Goal: Task Accomplishment & Management: Use online tool/utility

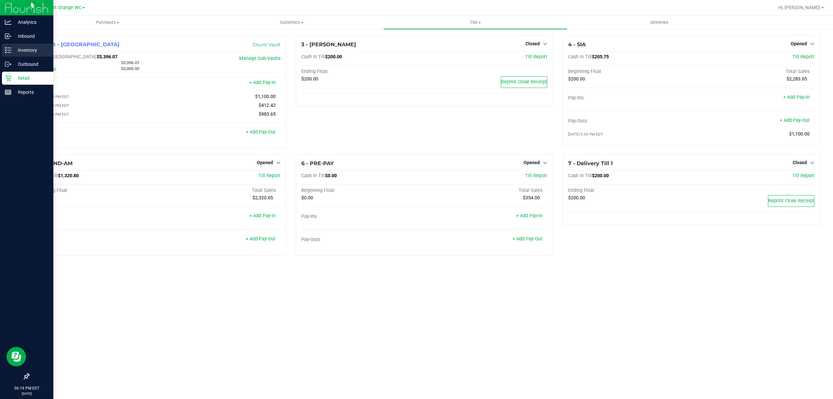
click at [20, 46] on div "Inventory" at bounding box center [27, 50] width 51 height 13
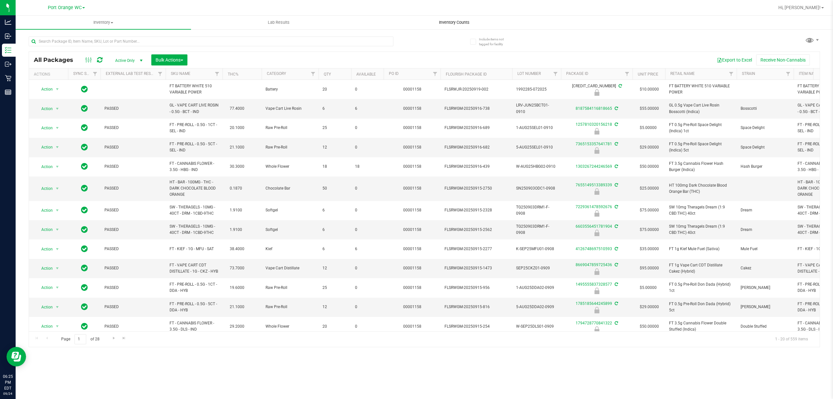
click at [440, 22] on span "Inventory Counts" at bounding box center [454, 23] width 48 height 6
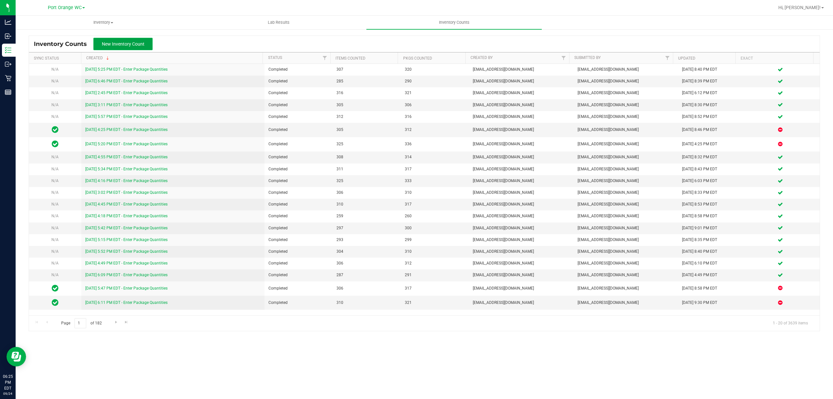
click at [115, 42] on span "New Inventory Count" at bounding box center [123, 43] width 43 height 5
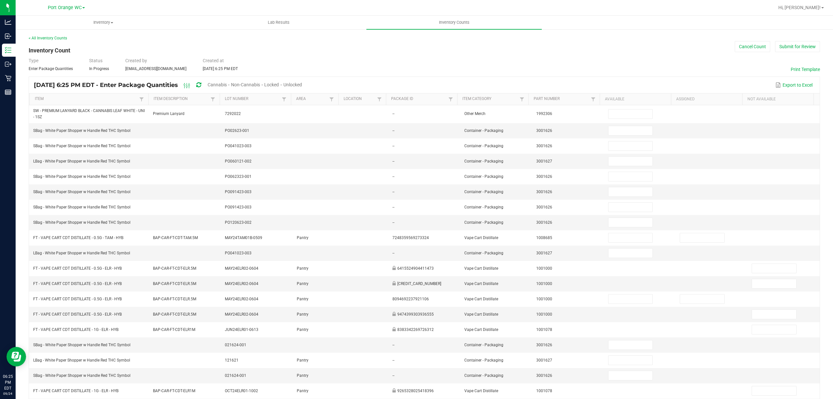
click at [302, 83] on span "Unlocked" at bounding box center [293, 84] width 19 height 5
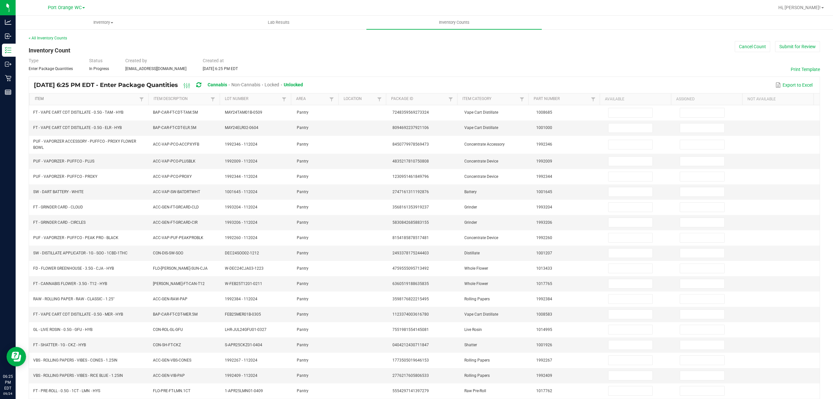
click at [116, 100] on link "Item" at bounding box center [86, 98] width 103 height 5
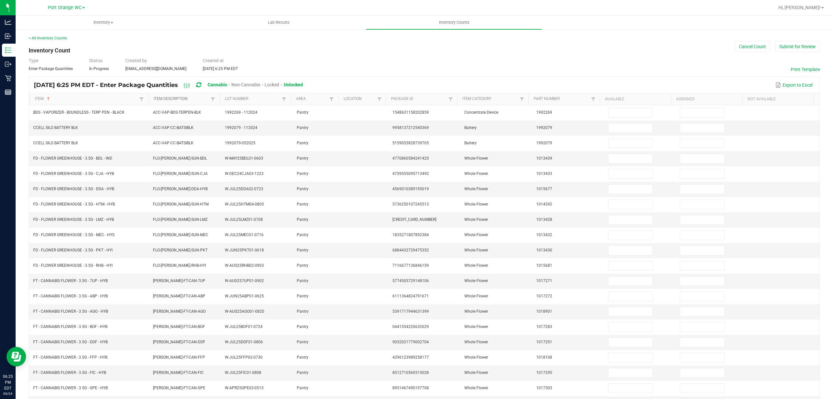
click at [181, 96] on link "Item Description" at bounding box center [181, 98] width 55 height 5
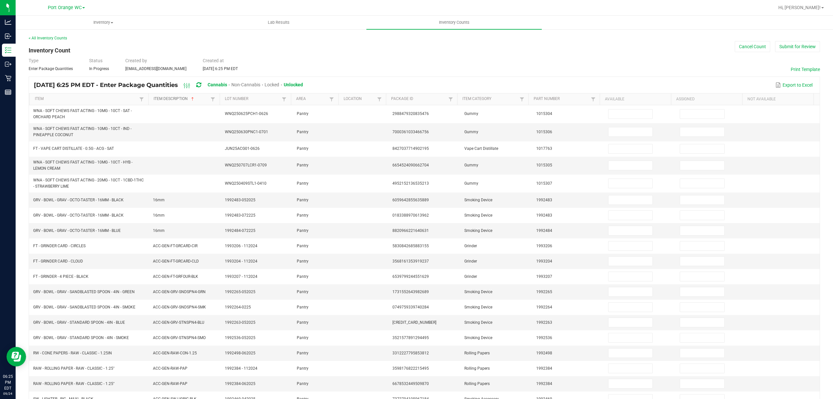
click at [181, 97] on link "Item Description" at bounding box center [181, 98] width 55 height 5
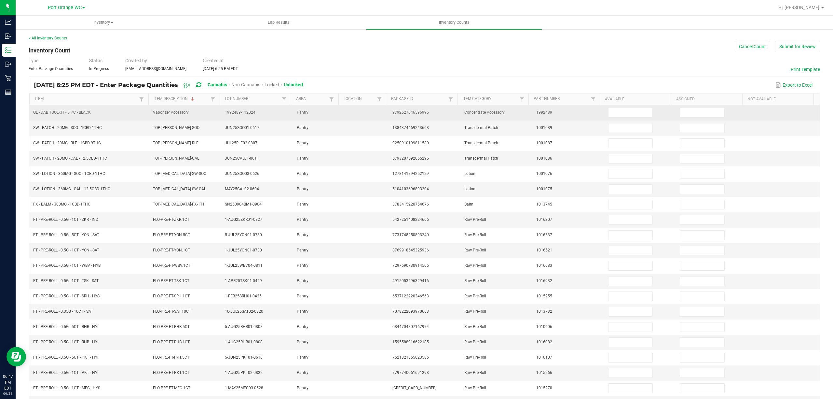
click at [627, 107] on td at bounding box center [640, 112] width 72 height 15
click at [628, 110] on input at bounding box center [631, 112] width 44 height 9
type input "5"
type input "0"
type input "17"
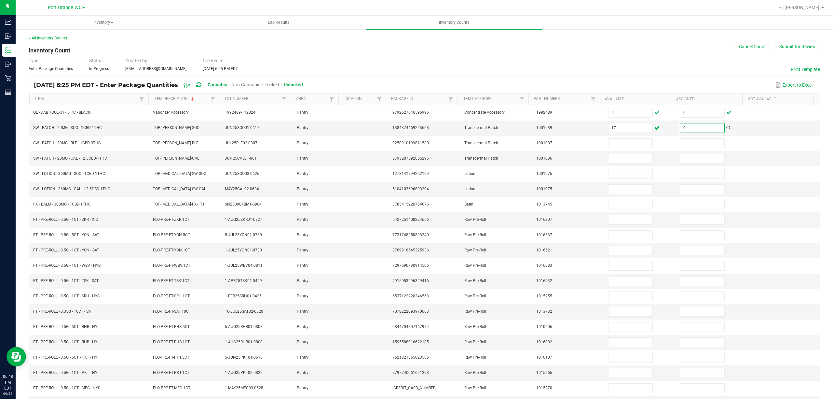
type input "0"
type input "3"
type input "0"
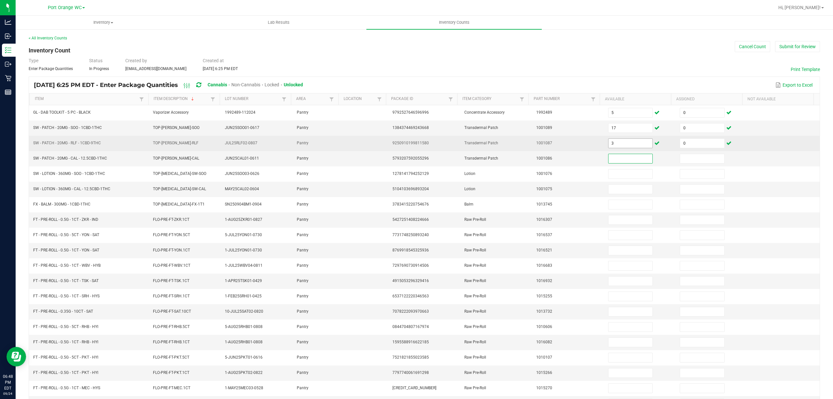
click at [613, 145] on input "3" at bounding box center [631, 143] width 44 height 9
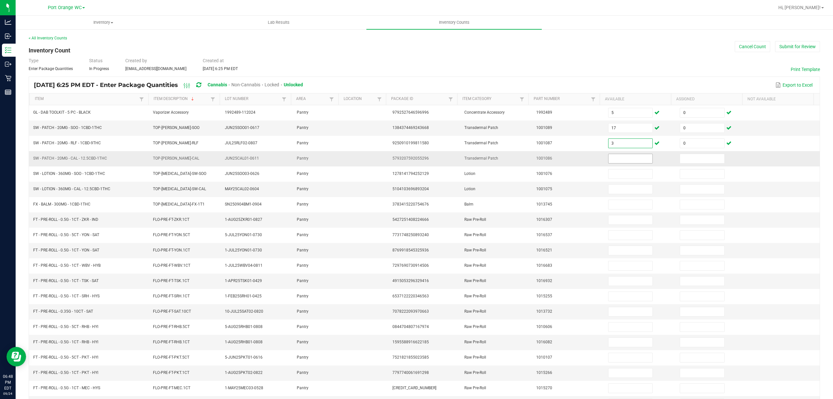
click at [609, 161] on input at bounding box center [631, 158] width 44 height 9
type input "17"
click at [616, 127] on input "17" at bounding box center [631, 127] width 44 height 9
type input "14"
type input "0"
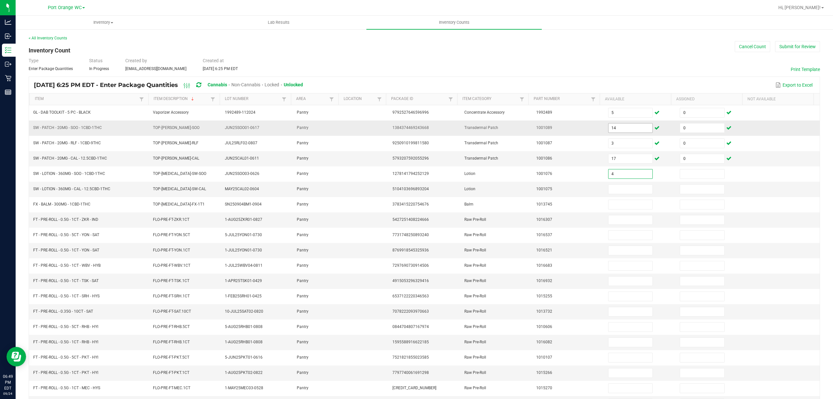
type input "4"
type input "0"
type input "7"
type input "0"
type input "11"
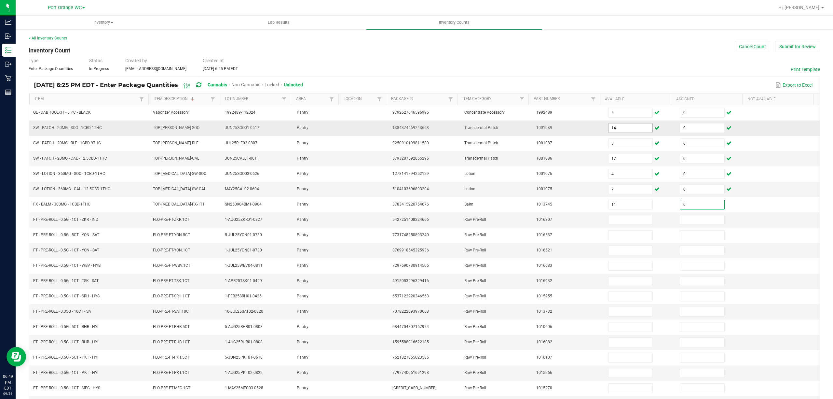
type input "0"
type input "6"
type input "0"
type input "3"
type input "0"
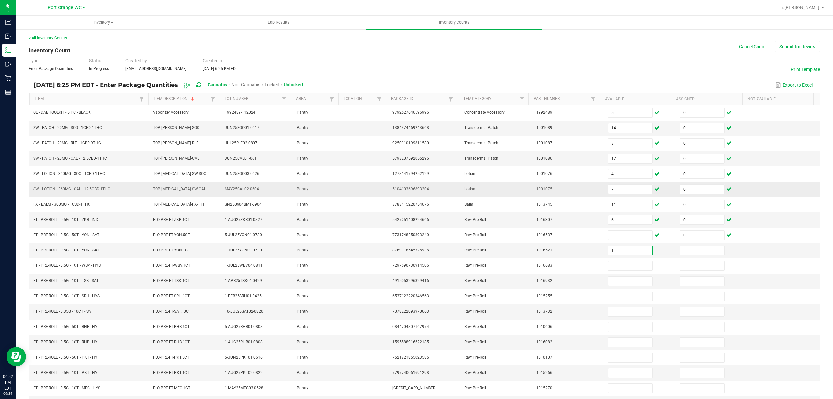
type input "1"
type input "0"
type input "22"
type input "0"
type input "11"
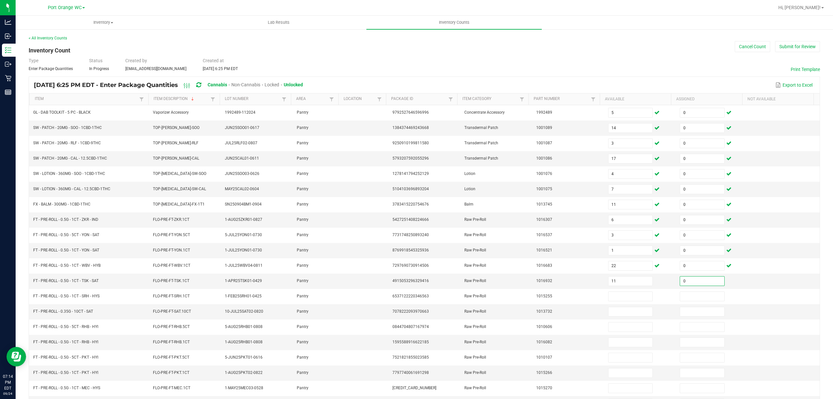
type input "0"
type input "20"
type input "0"
type input "12"
type input "0"
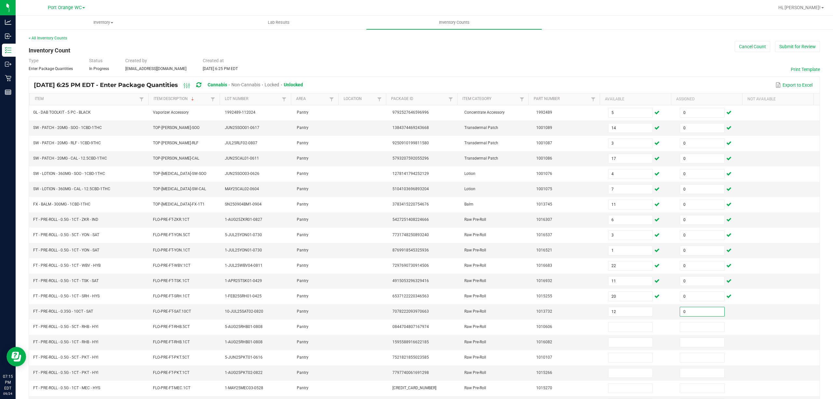
type input "0"
type input "3"
type input "0"
type input "18"
type input "0"
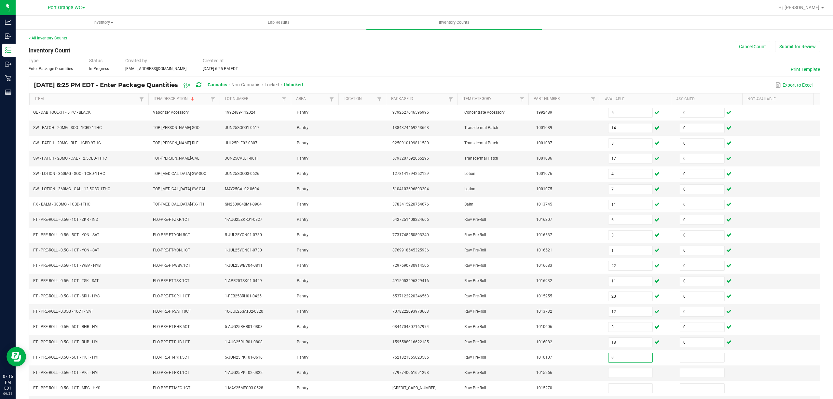
type input "9"
type input "2"
type input "0"
type input "25"
type input "0"
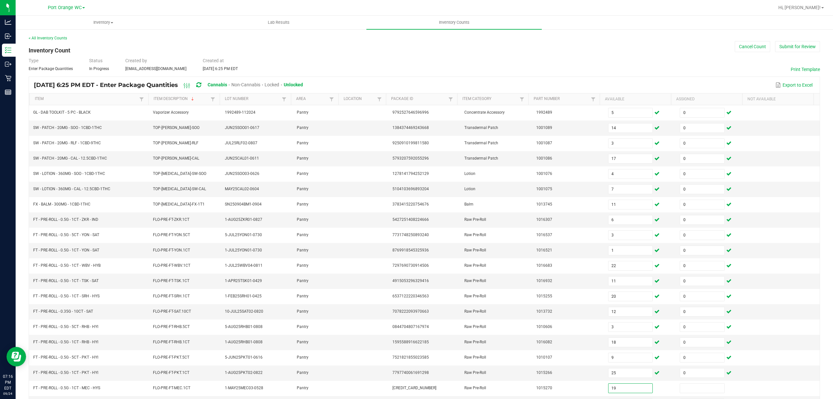
type input "19"
type input "0"
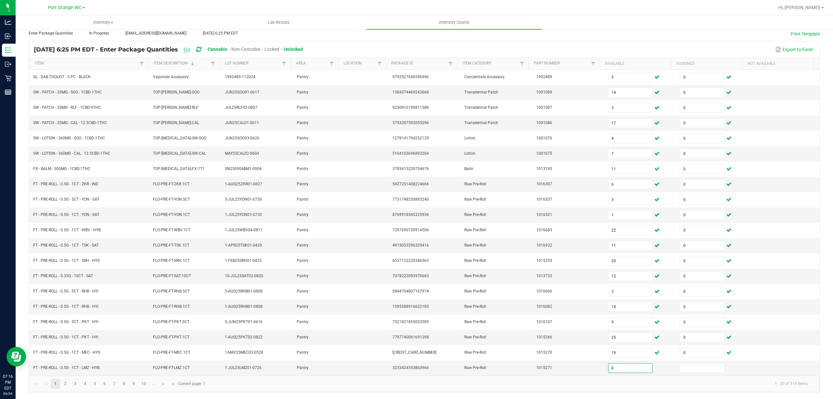
type input "6"
type input "0"
click at [67, 384] on link "2" at bounding box center [65, 384] width 9 height 10
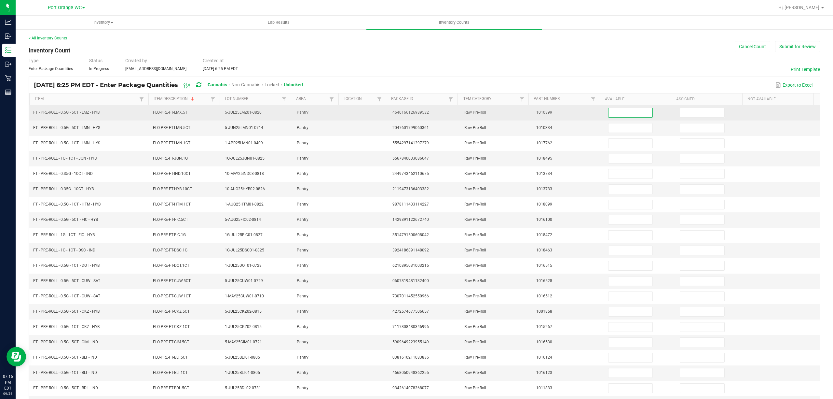
click at [609, 110] on input at bounding box center [631, 112] width 44 height 9
type input "11"
type input "0"
type input "9"
type input "0"
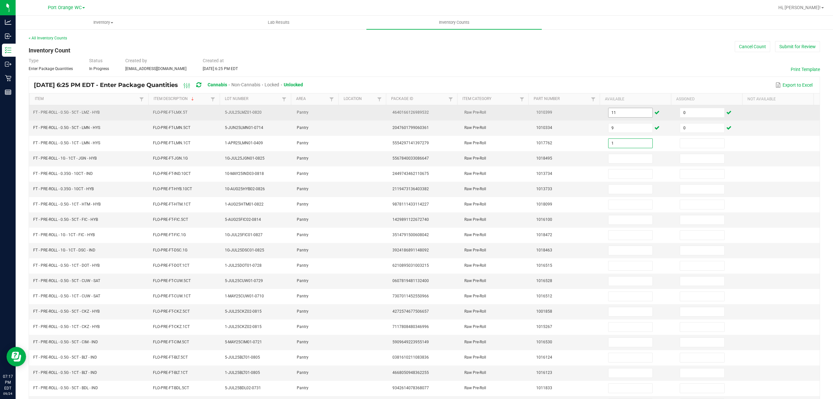
type input "1"
type input "0"
type input "24"
type input "0"
type input "16"
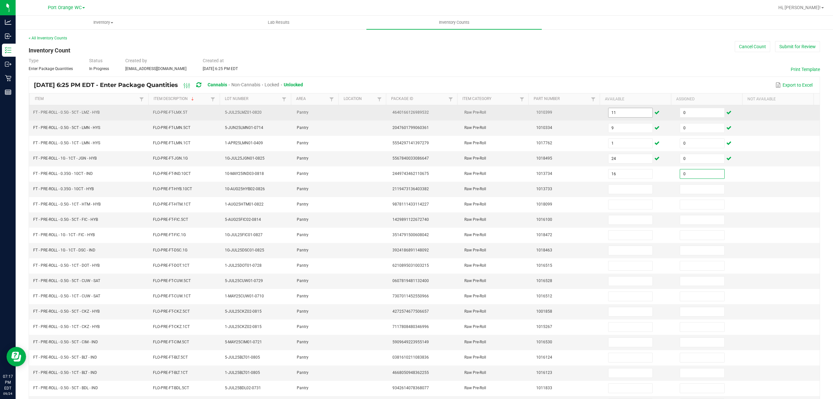
type input "0"
type input "16"
type input "0"
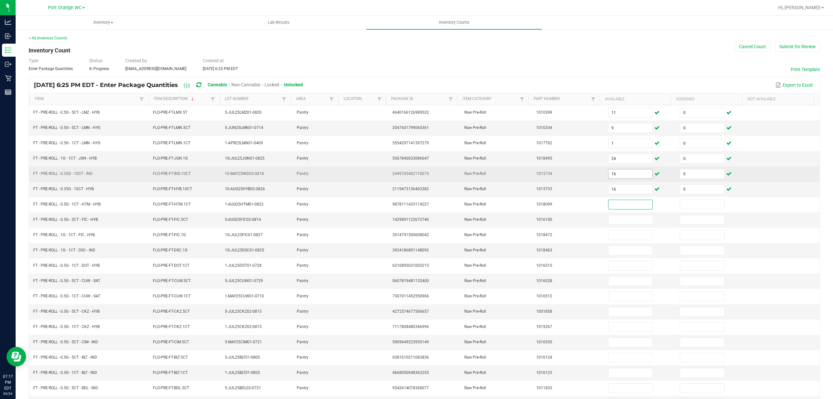
click at [624, 176] on input "16" at bounding box center [631, 173] width 44 height 9
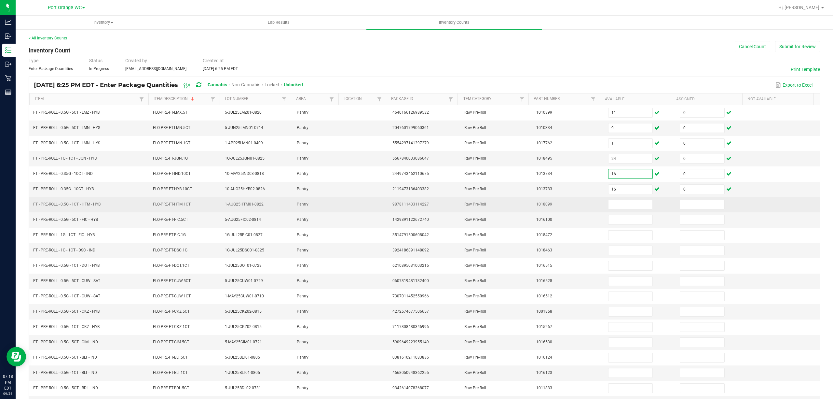
click at [612, 201] on td at bounding box center [640, 204] width 72 height 15
click at [612, 207] on input at bounding box center [631, 204] width 44 height 9
type input "8"
type input "0"
type input "8"
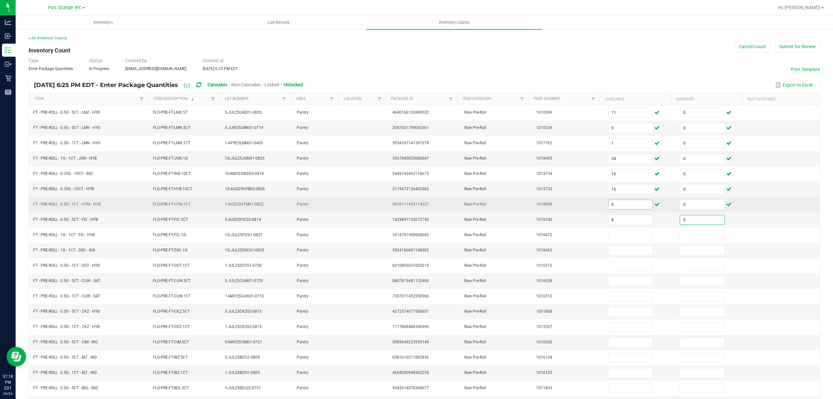
type input "0"
type input "24"
type input "0"
type input "24"
type input "0"
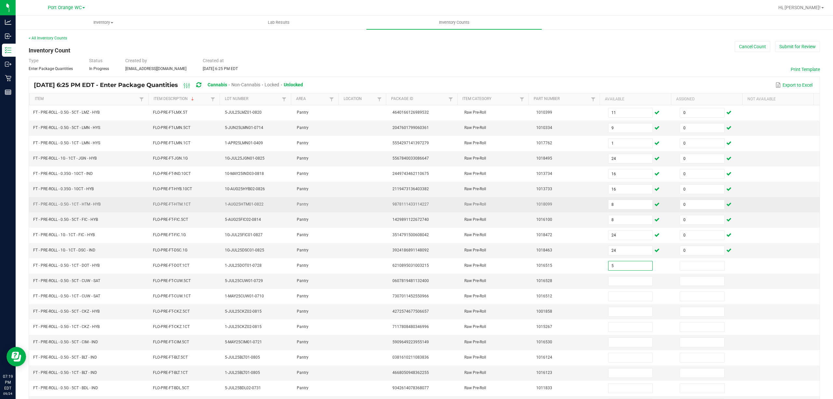
type input "5"
type input "0"
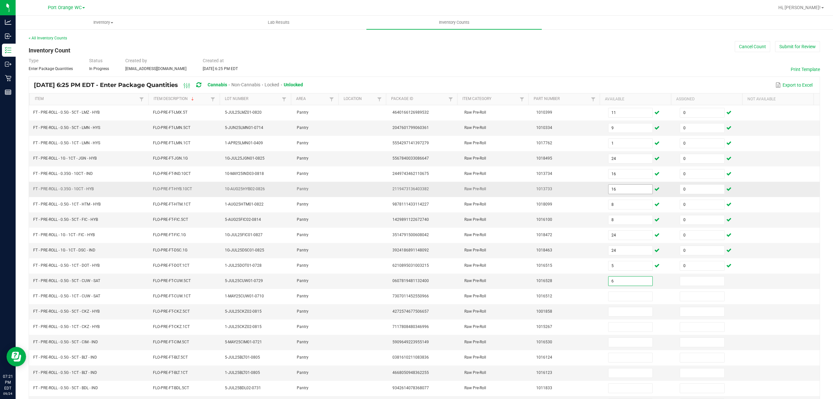
type input "6"
type input "0"
type input "15"
type input "0"
type input "9"
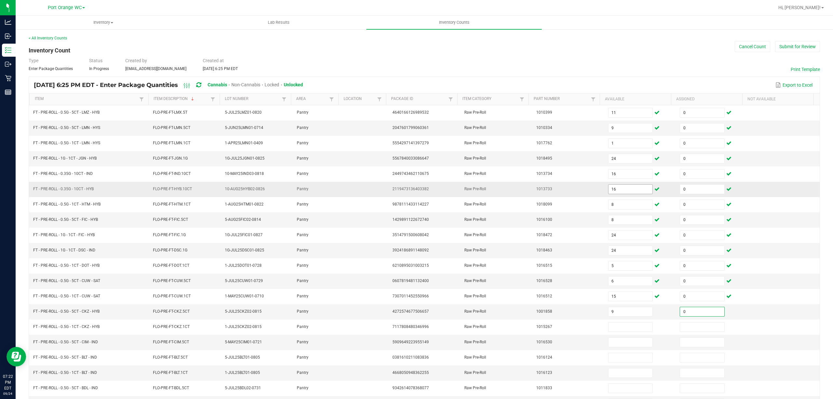
type input "0"
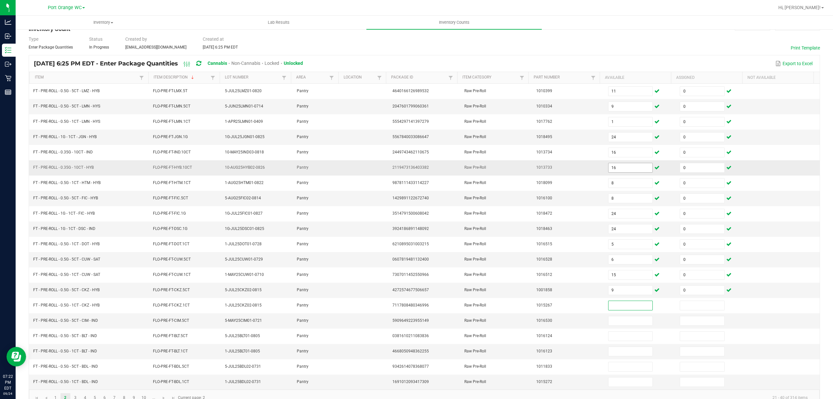
scroll to position [42, 0]
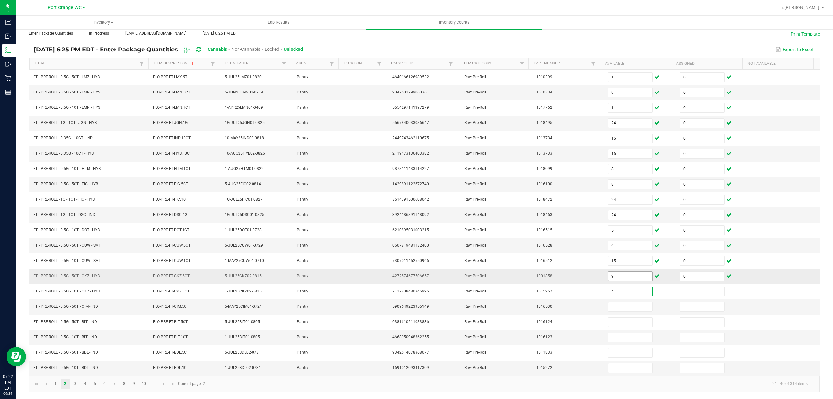
type input "4"
type input "0"
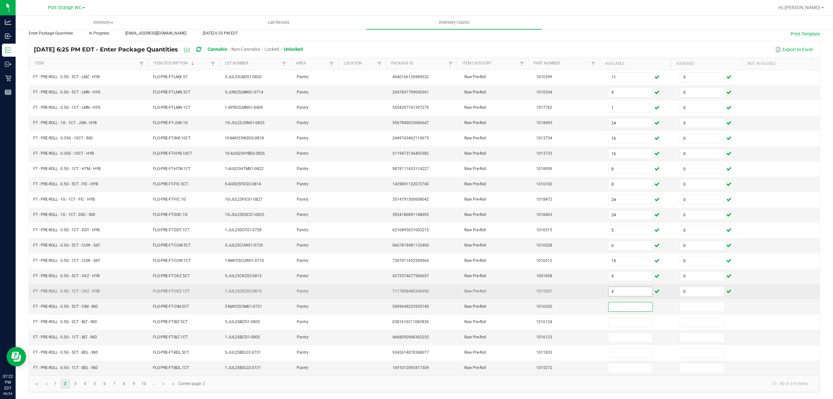
click at [609, 289] on input "4" at bounding box center [631, 291] width 44 height 9
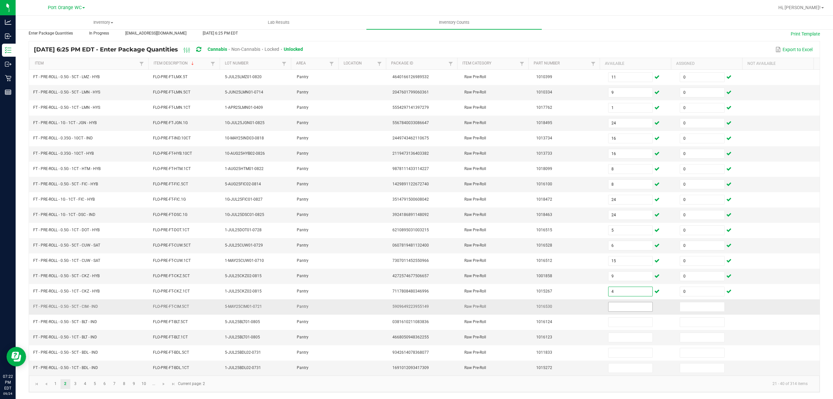
click at [611, 304] on input at bounding box center [631, 306] width 44 height 9
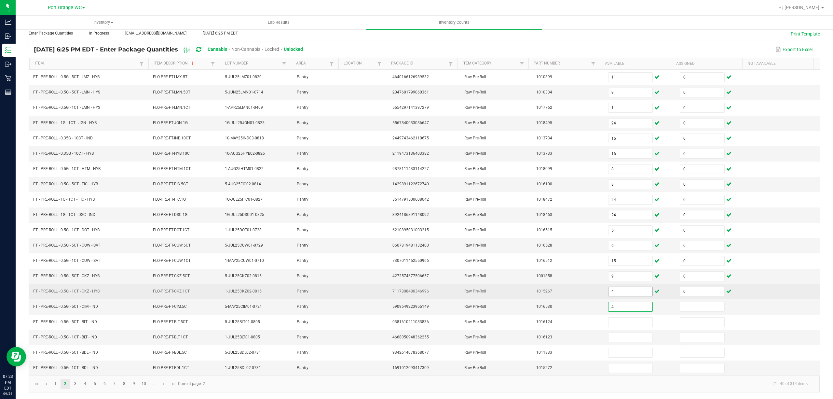
type input "4"
click at [609, 291] on input "4" at bounding box center [631, 291] width 44 height 9
click at [619, 289] on input "4" at bounding box center [631, 291] width 44 height 9
type input "8"
type input "9"
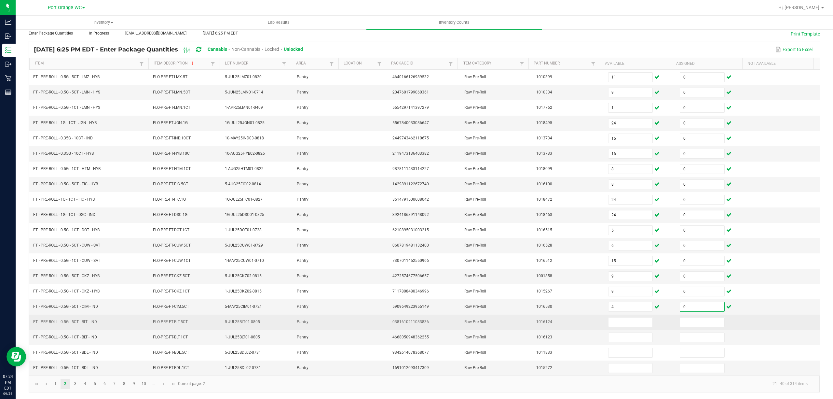
type input "0"
click at [98, 327] on td "FT - PRE-ROLL - 0.5G - 5CT - BLT - IND" at bounding box center [89, 321] width 120 height 15
click at [626, 318] on input at bounding box center [631, 321] width 44 height 9
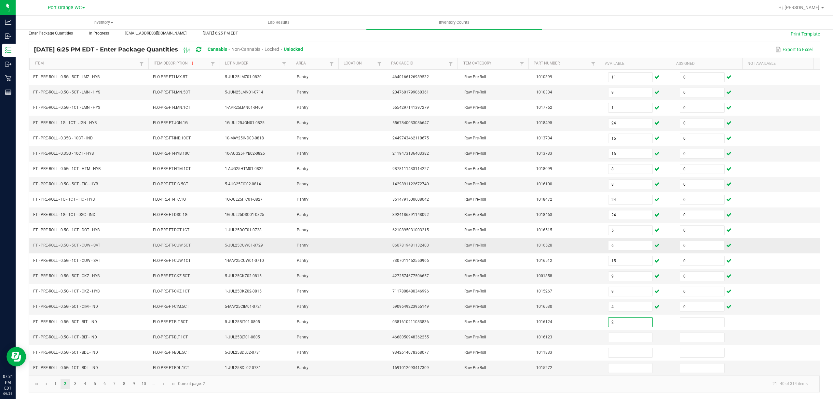
type input "2"
type input "0"
type input "5"
type input "0"
type input "12"
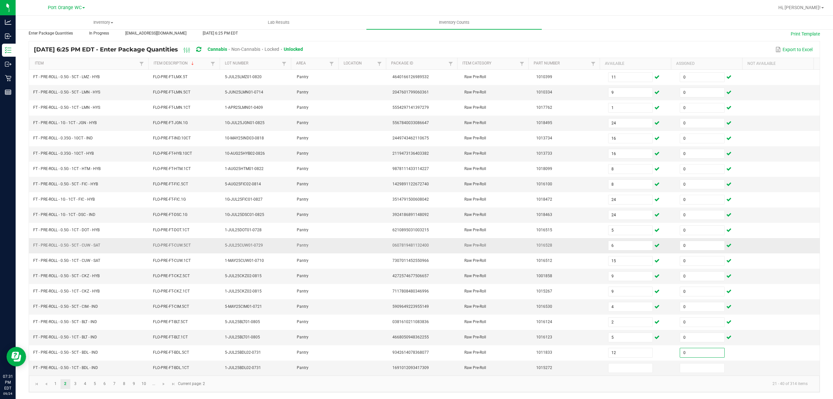
type input "0"
type input "14"
type input "0"
click at [77, 384] on link "3" at bounding box center [75, 384] width 9 height 10
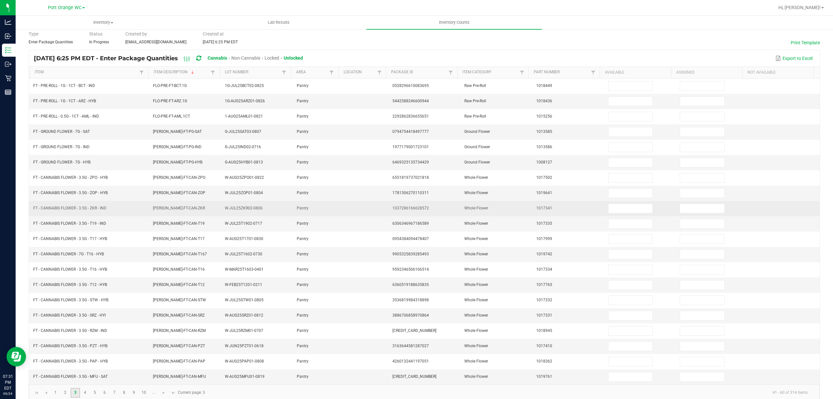
scroll to position [0, 0]
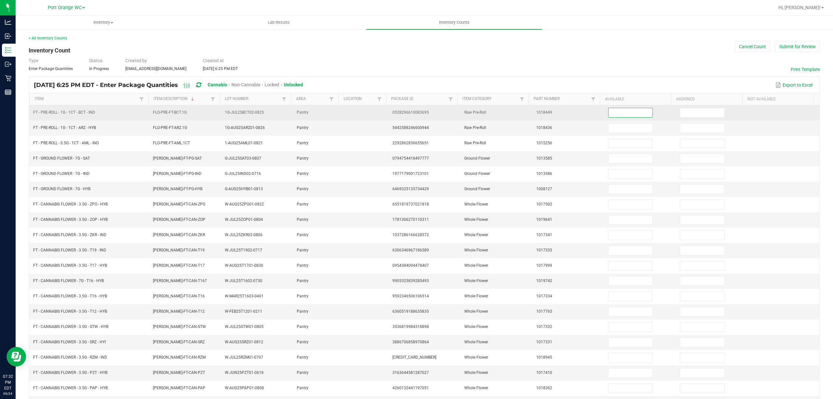
click at [613, 117] on input at bounding box center [631, 112] width 44 height 9
type input "25"
type input "0"
type input "8"
type input "0"
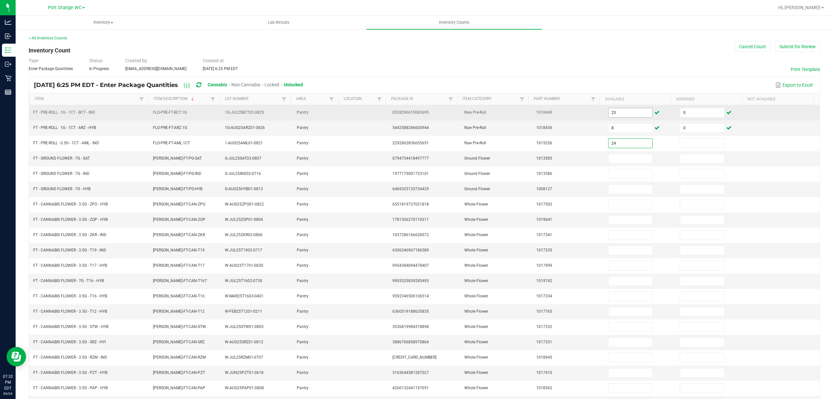
type input "24"
type input "0"
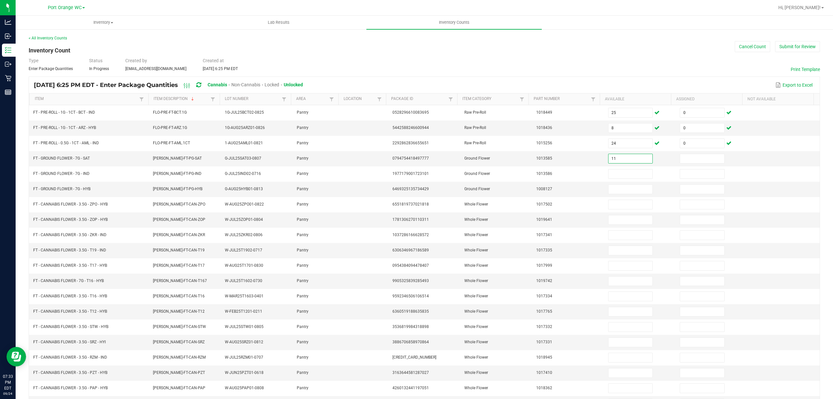
type input "11"
type input "0"
type input "19"
type input "0"
type input "14"
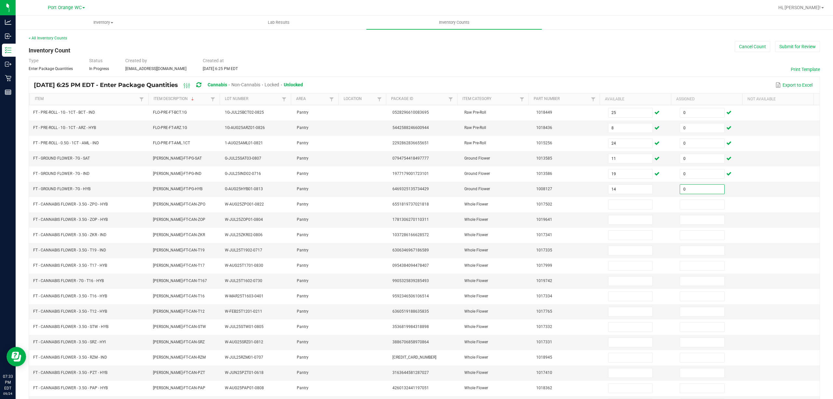
type input "0"
type input "17"
type input "0"
type input "7"
type input "0"
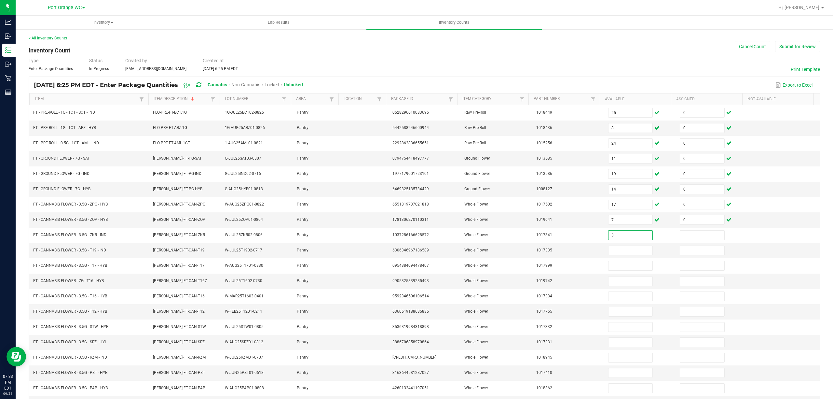
type input "3"
type input "0"
type input "9"
type input "0"
type input "8"
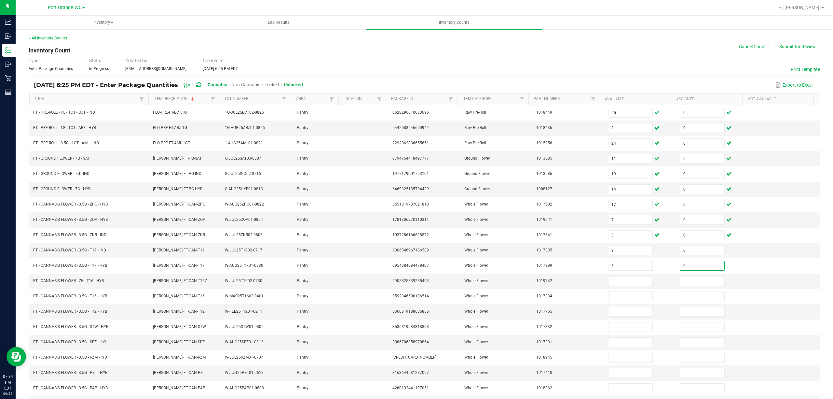
type input "0"
type input "18"
type input "0"
type input "20"
type input "0"
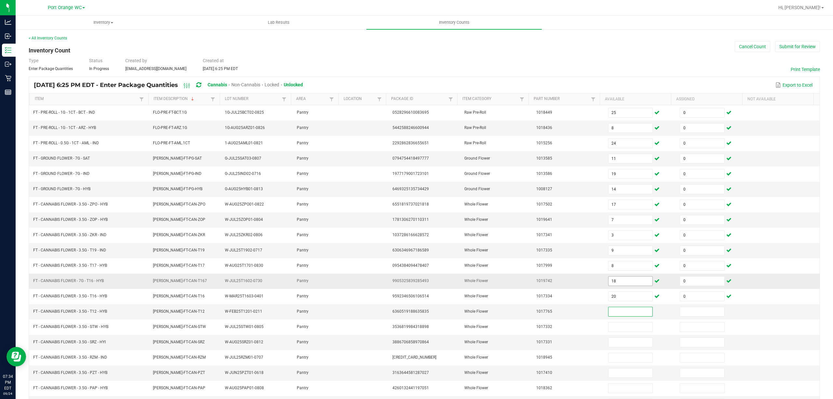
click at [620, 285] on input "18" at bounding box center [631, 280] width 44 height 9
type input "17"
type input "1"
type input "20"
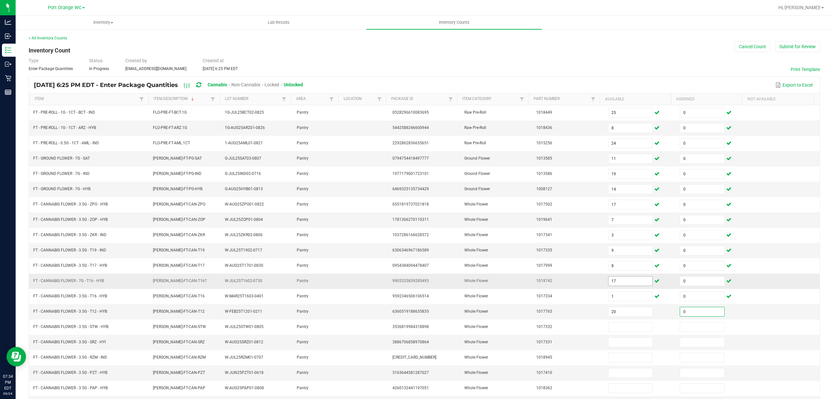
type input "0"
type input "15"
type input "0"
type input "3"
type input "0"
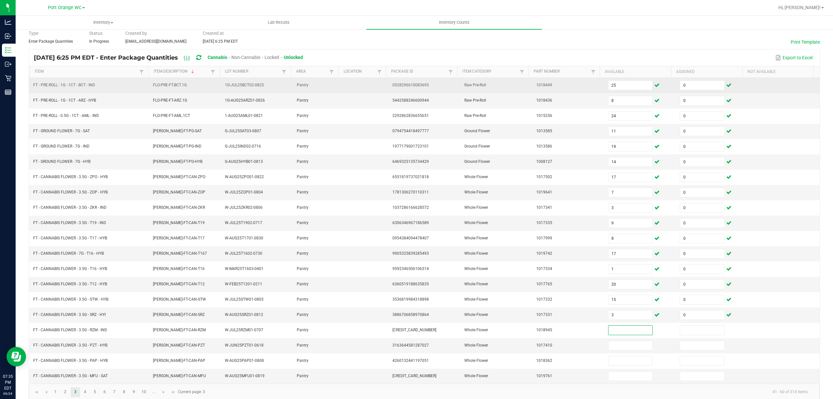
scroll to position [42, 0]
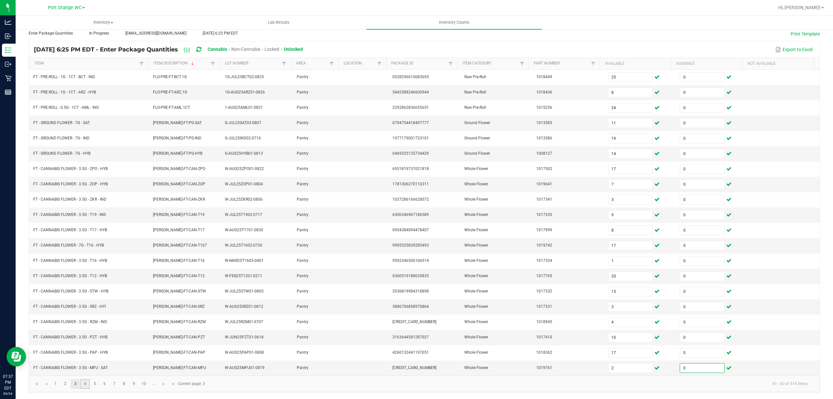
click at [90, 385] on link "4" at bounding box center [84, 384] width 9 height 10
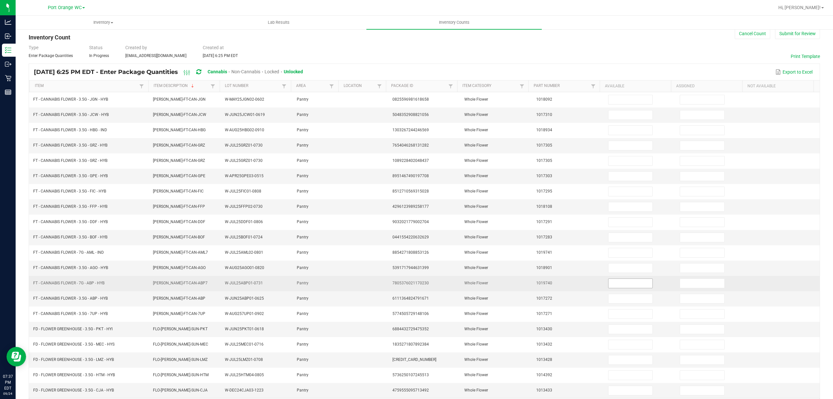
scroll to position [0, 0]
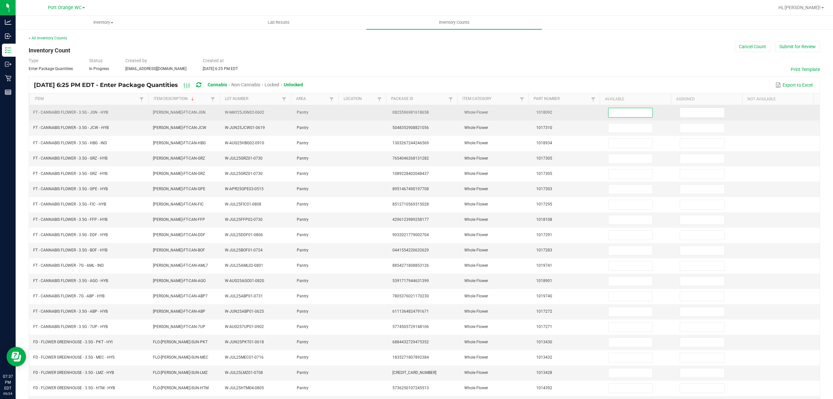
click at [614, 110] on input at bounding box center [631, 112] width 44 height 9
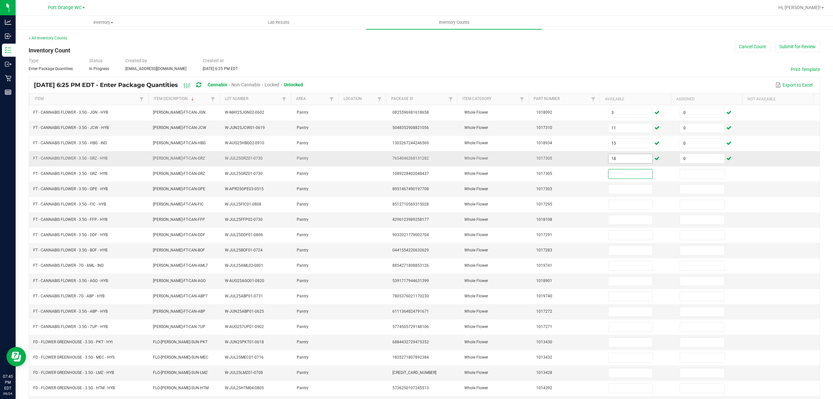
click at [618, 159] on input "18" at bounding box center [631, 158] width 44 height 9
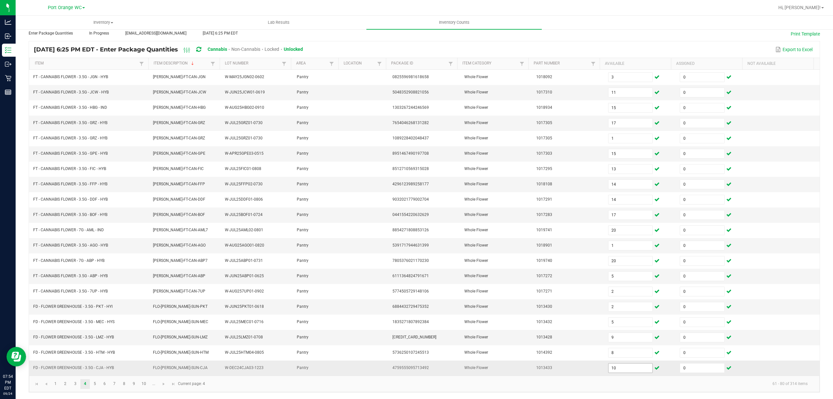
click at [627, 372] on td "10" at bounding box center [640, 367] width 72 height 15
click at [627, 370] on input "10" at bounding box center [631, 367] width 44 height 9
click at [95, 380] on link "5" at bounding box center [94, 384] width 9 height 10
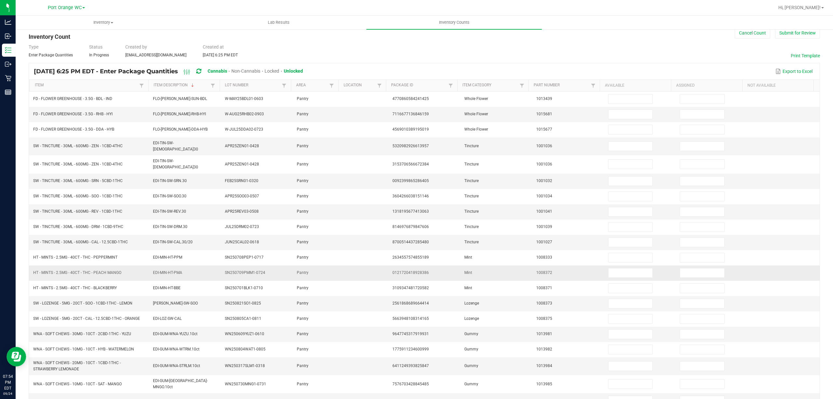
scroll to position [0, 0]
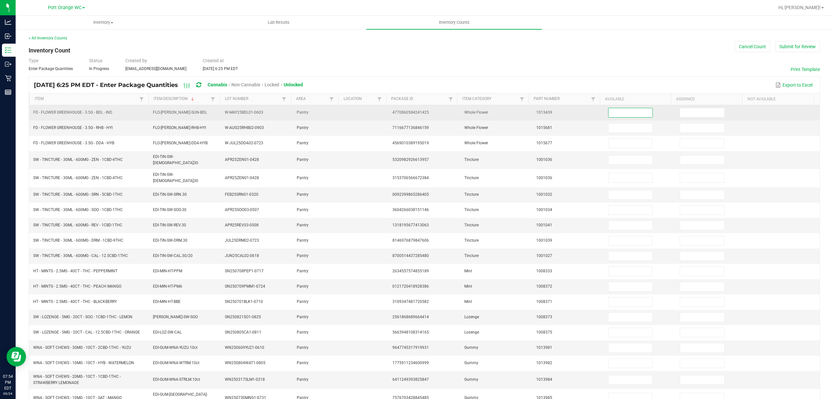
click at [611, 110] on input at bounding box center [631, 112] width 44 height 9
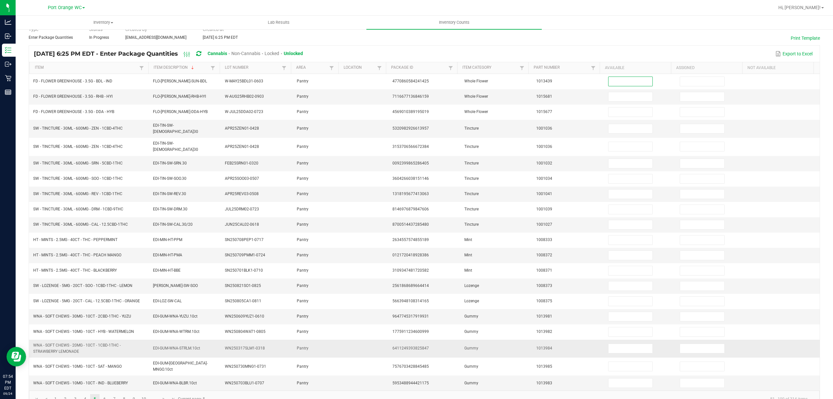
scroll to position [45, 0]
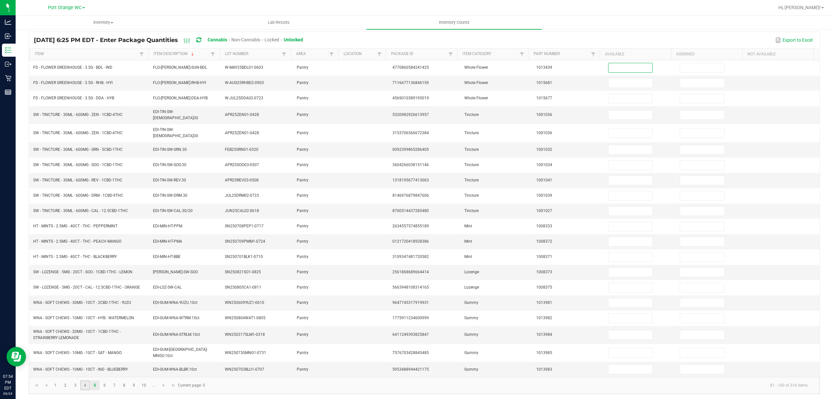
click at [88, 381] on link "4" at bounding box center [84, 385] width 9 height 10
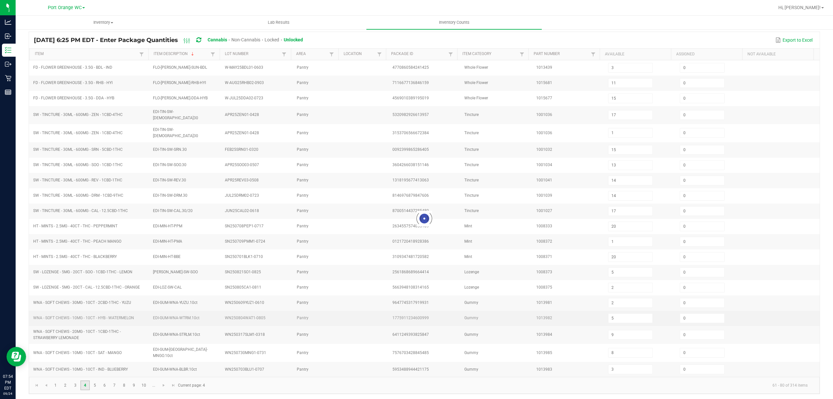
scroll to position [42, 0]
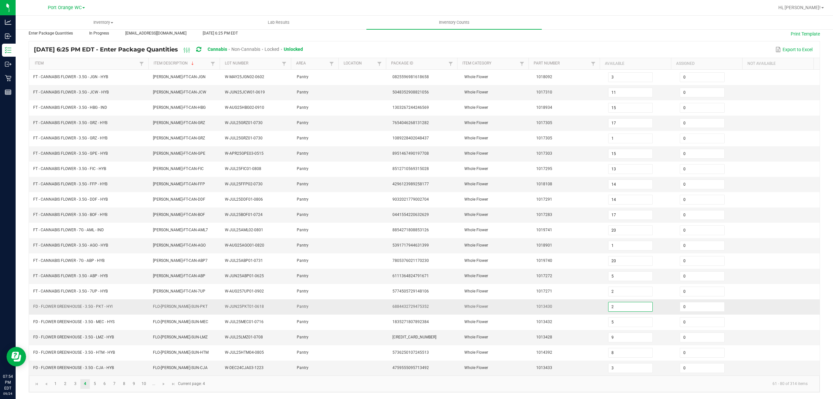
click at [609, 302] on input "2" at bounding box center [631, 306] width 44 height 9
click at [98, 385] on link "5" at bounding box center [94, 384] width 9 height 10
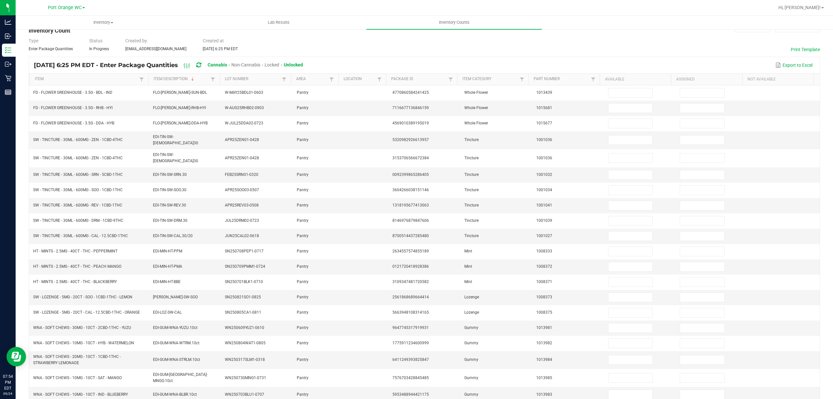
scroll to position [0, 0]
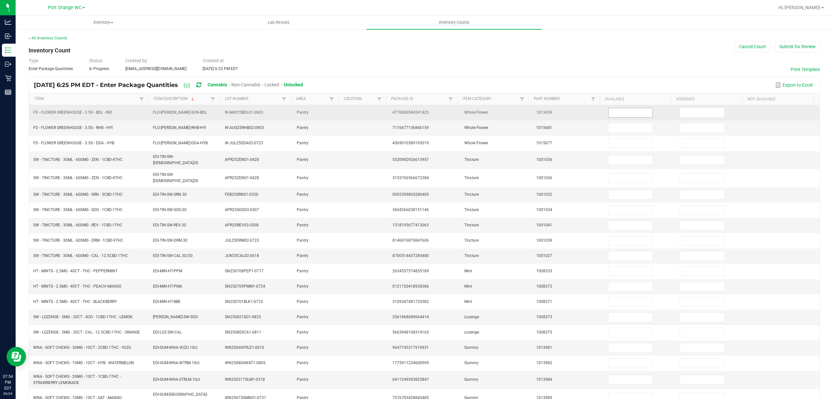
click at [617, 113] on input at bounding box center [631, 112] width 44 height 9
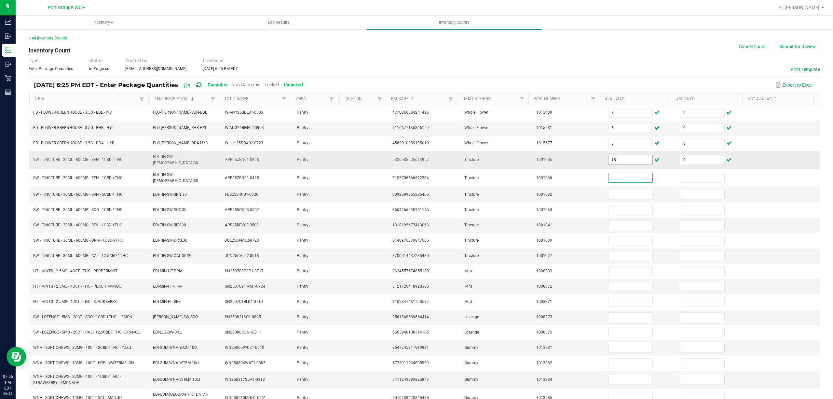
click at [616, 160] on input "18" at bounding box center [631, 159] width 44 height 9
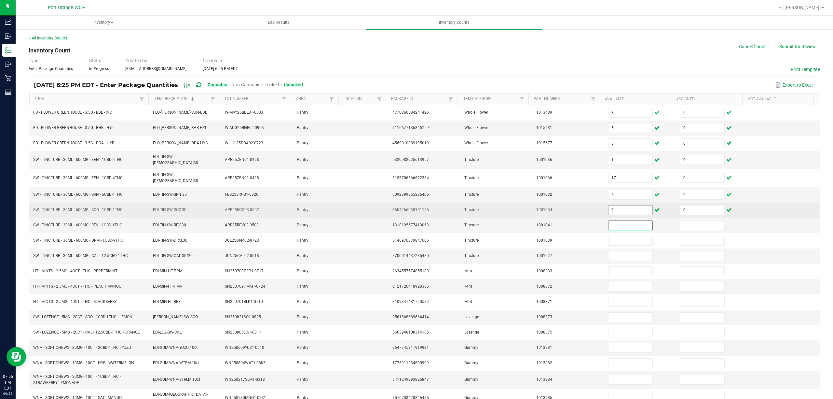
click at [617, 206] on input "9" at bounding box center [631, 209] width 44 height 9
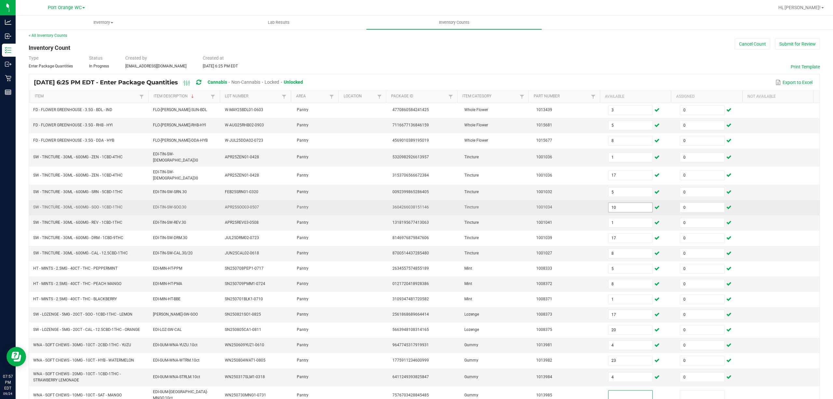
scroll to position [45, 0]
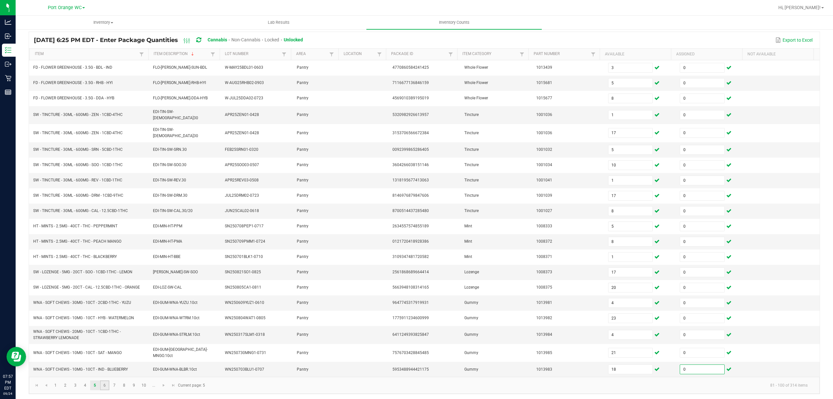
click at [105, 381] on link "6" at bounding box center [104, 385] width 9 height 10
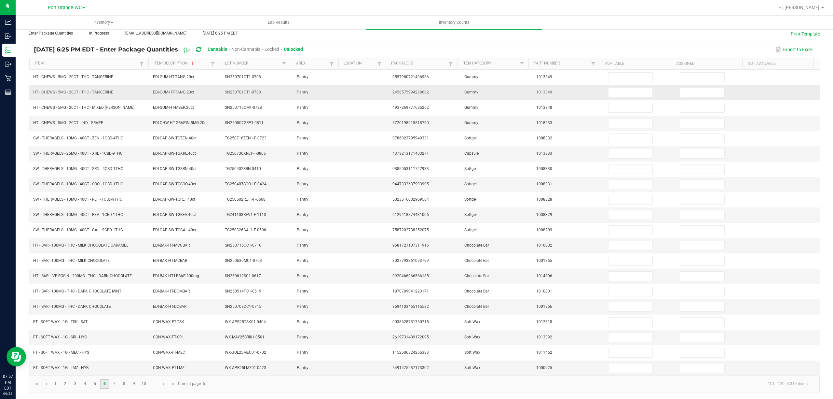
scroll to position [0, 0]
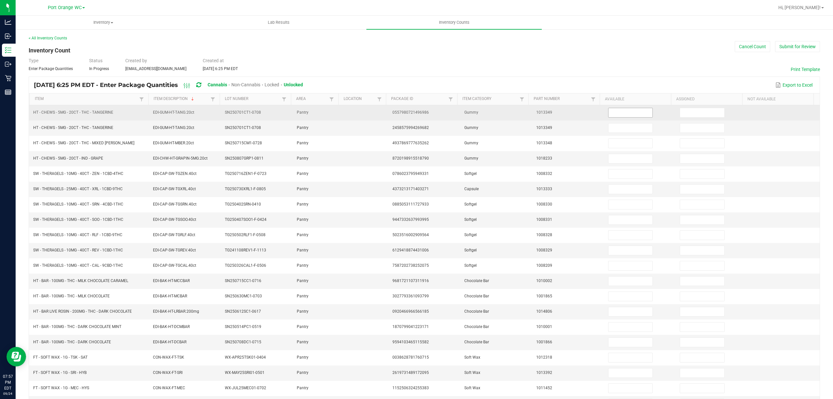
click at [615, 111] on input at bounding box center [631, 112] width 44 height 9
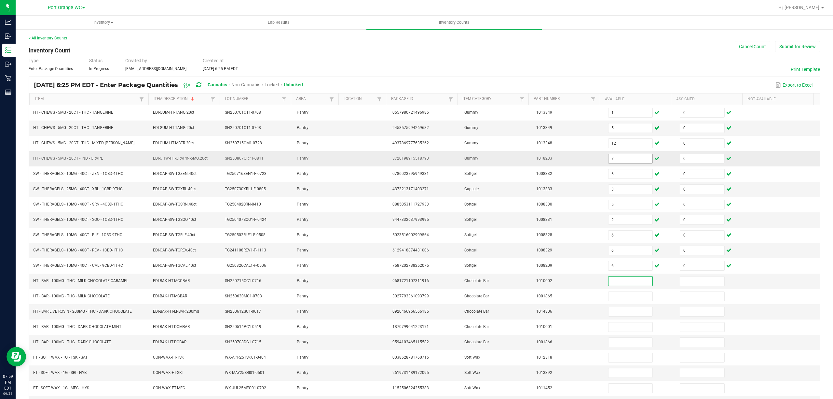
click at [609, 157] on input "7" at bounding box center [631, 158] width 44 height 9
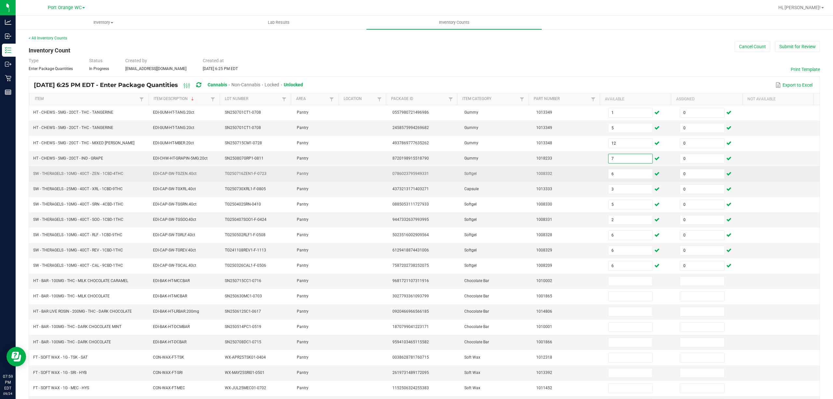
click at [616, 170] on td "6" at bounding box center [640, 173] width 72 height 15
click at [615, 172] on input "6" at bounding box center [631, 173] width 44 height 9
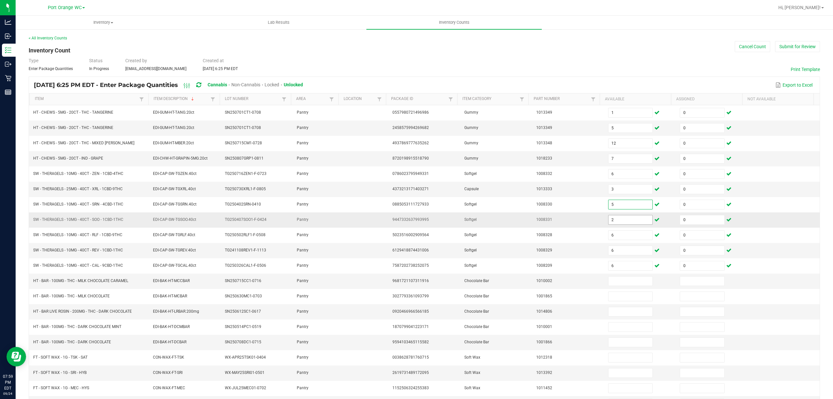
click at [609, 221] on input "2" at bounding box center [631, 219] width 44 height 9
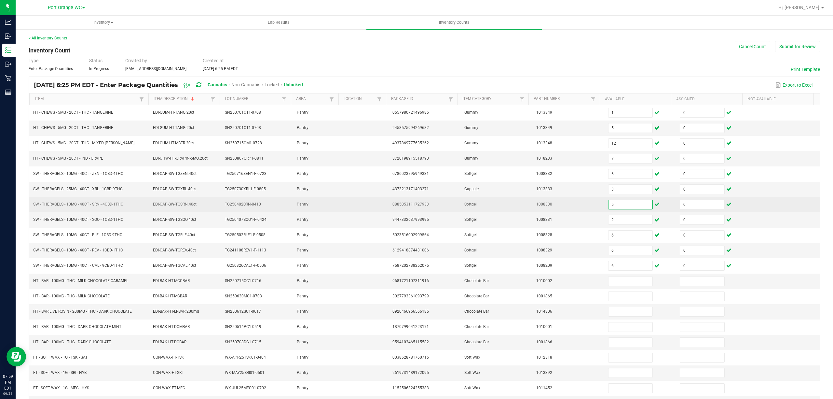
click at [609, 207] on input "5" at bounding box center [631, 204] width 44 height 9
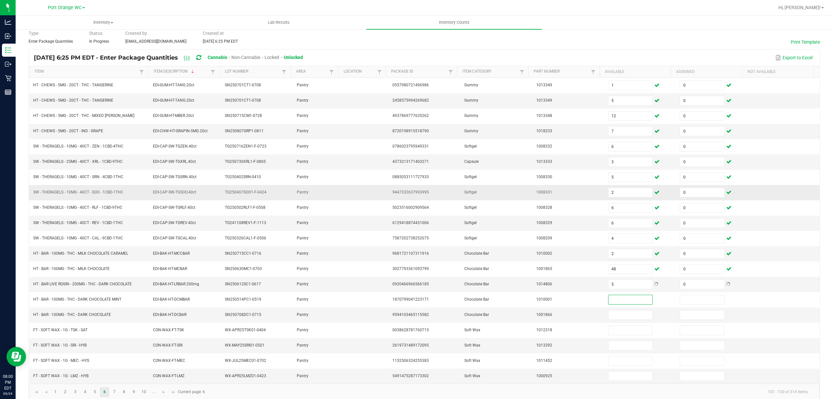
scroll to position [42, 0]
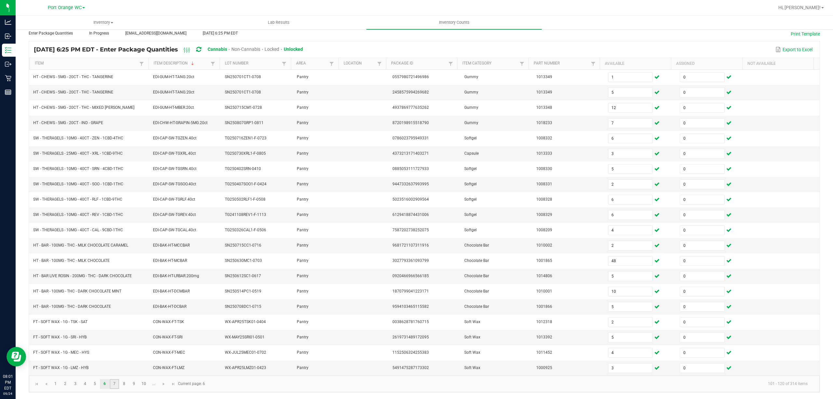
click at [117, 382] on link "7" at bounding box center [114, 384] width 9 height 10
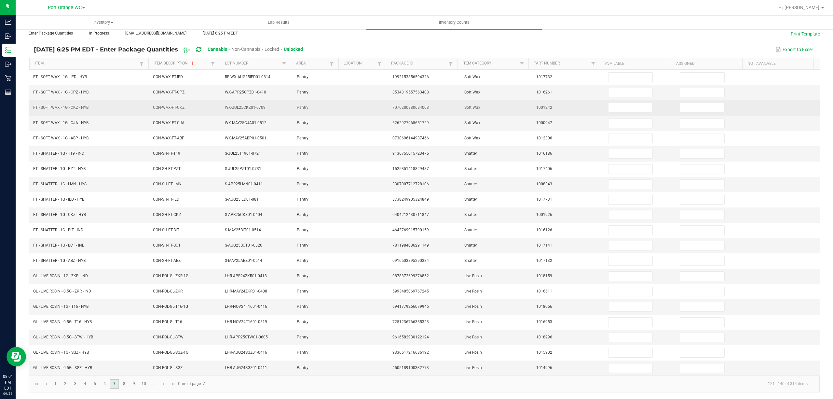
scroll to position [0, 0]
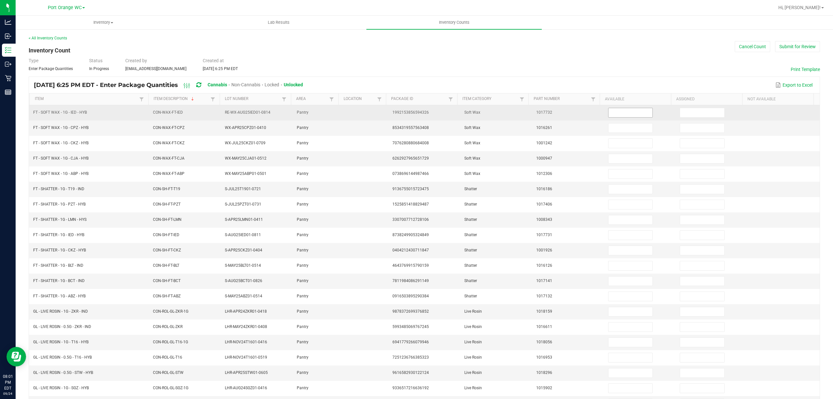
click at [628, 111] on input at bounding box center [631, 112] width 44 height 9
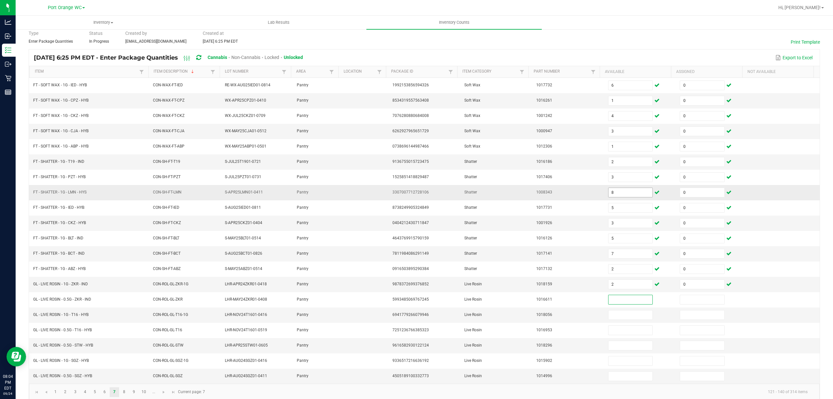
scroll to position [42, 0]
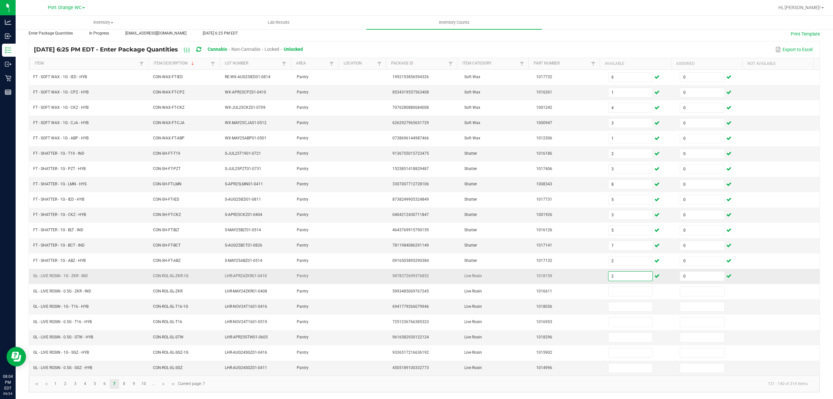
click at [609, 275] on input "2" at bounding box center [631, 275] width 44 height 9
click at [123, 384] on link "8" at bounding box center [123, 384] width 9 height 10
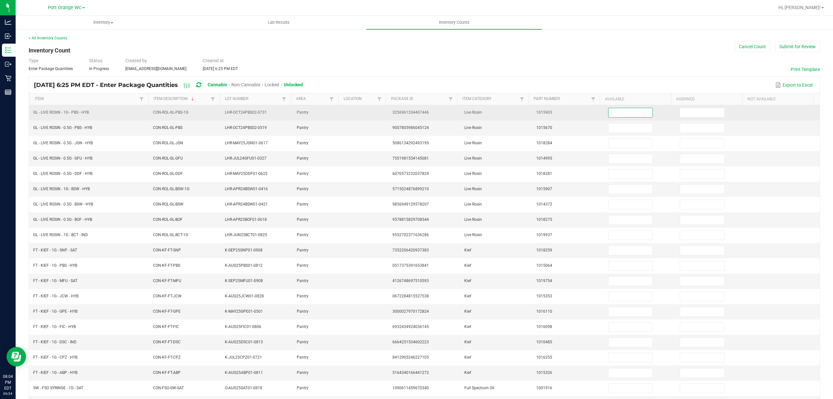
click at [627, 108] on input at bounding box center [631, 112] width 44 height 9
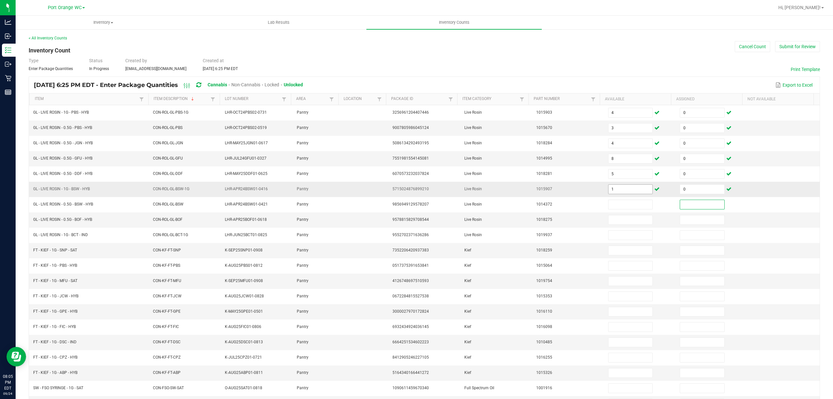
click at [615, 191] on input "1" at bounding box center [631, 189] width 44 height 9
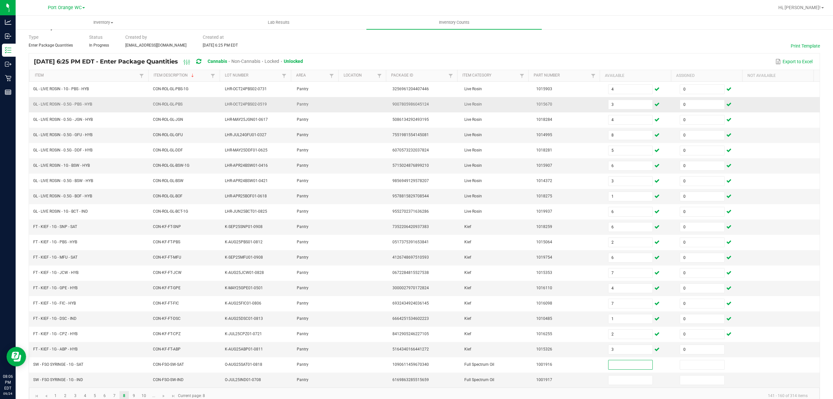
scroll to position [42, 0]
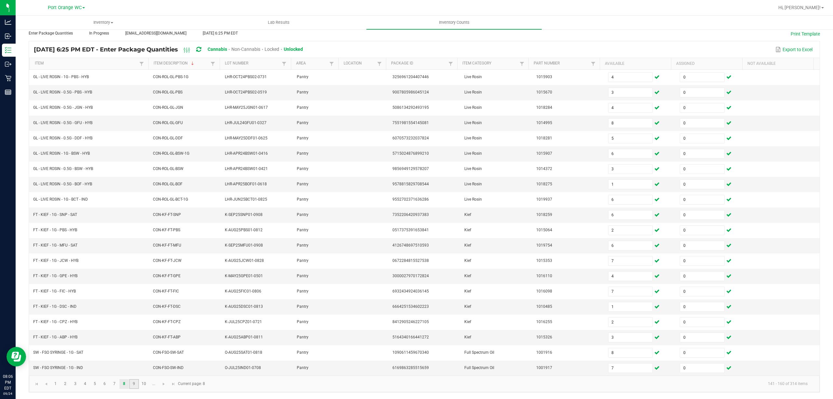
click at [135, 384] on link "9" at bounding box center [133, 384] width 9 height 10
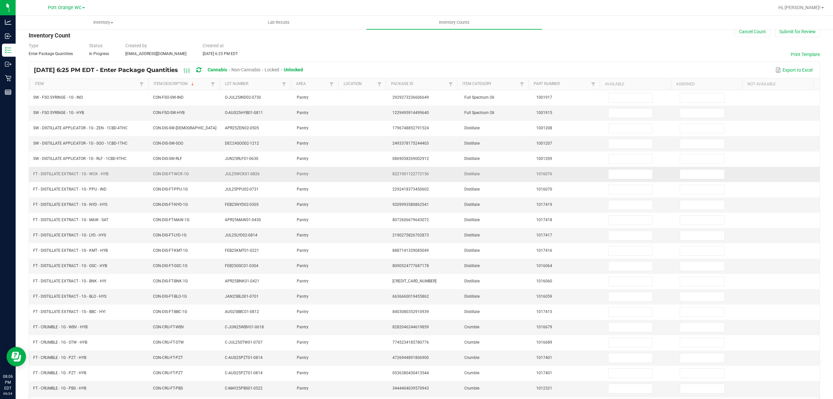
scroll to position [0, 0]
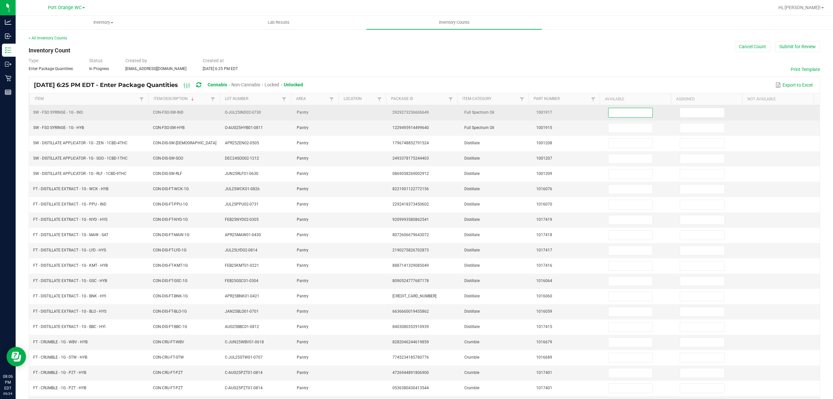
click at [616, 117] on input at bounding box center [631, 112] width 44 height 9
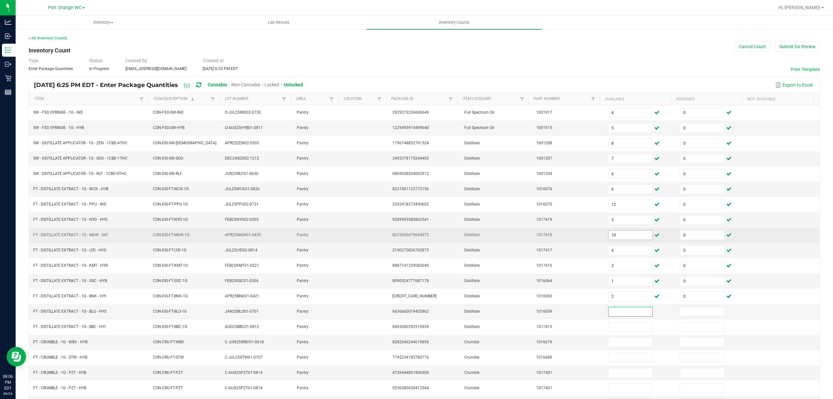
click at [613, 240] on input "10" at bounding box center [631, 234] width 44 height 9
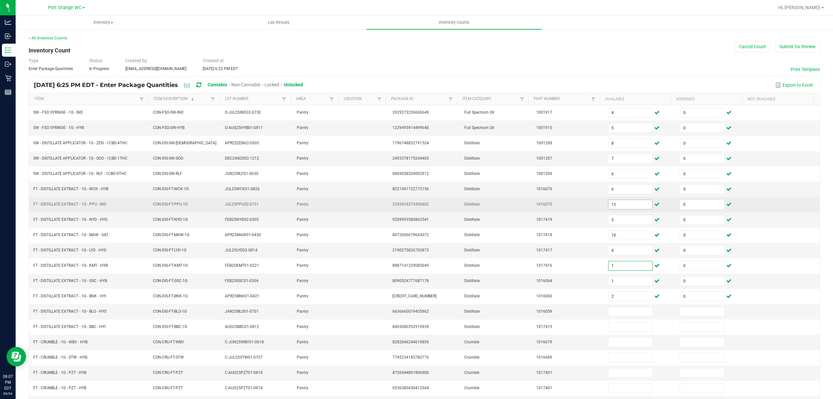
click at [615, 208] on input "12" at bounding box center [631, 204] width 44 height 9
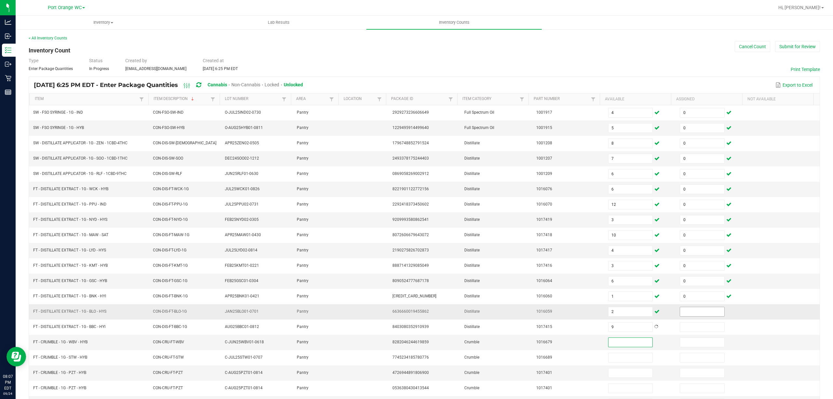
click at [689, 316] on input at bounding box center [702, 311] width 44 height 9
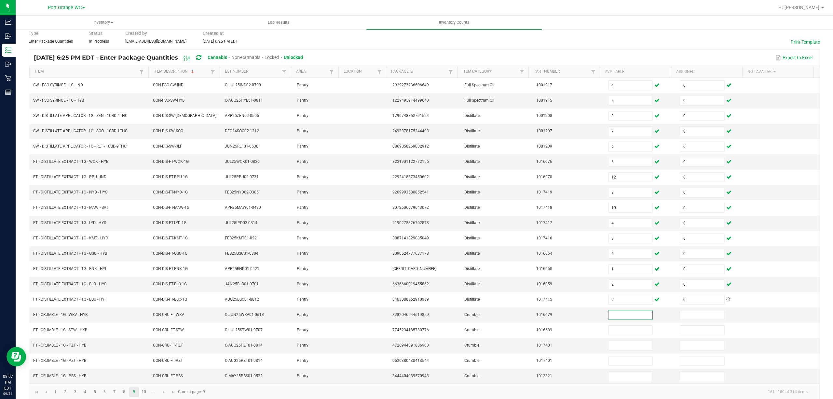
scroll to position [42, 0]
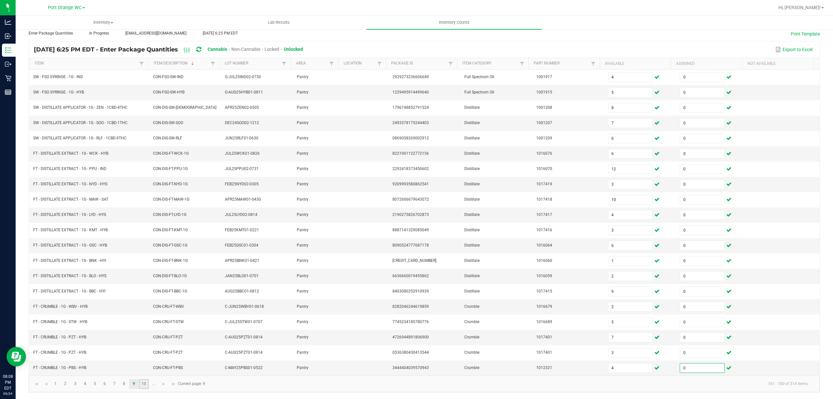
click at [142, 383] on link "10" at bounding box center [143, 384] width 9 height 10
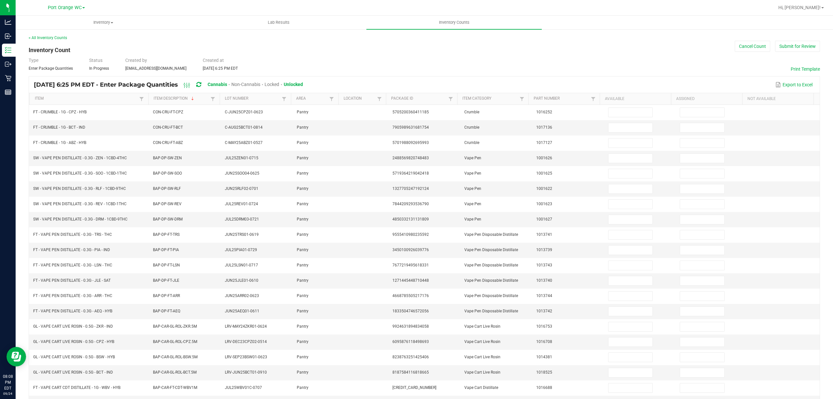
scroll to position [0, 0]
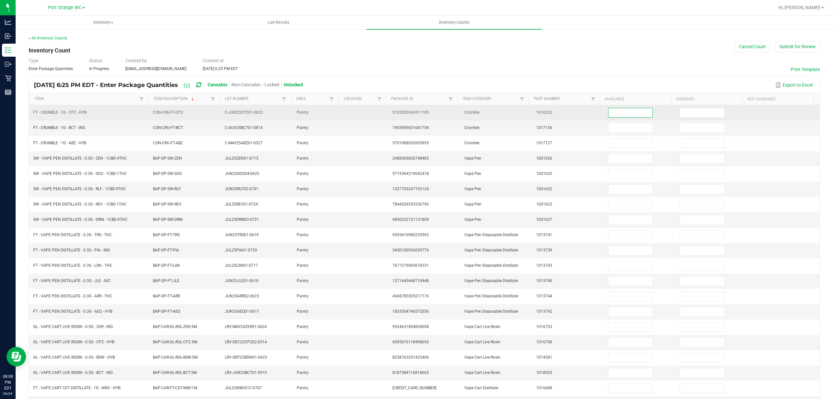
click at [622, 113] on input at bounding box center [631, 112] width 44 height 9
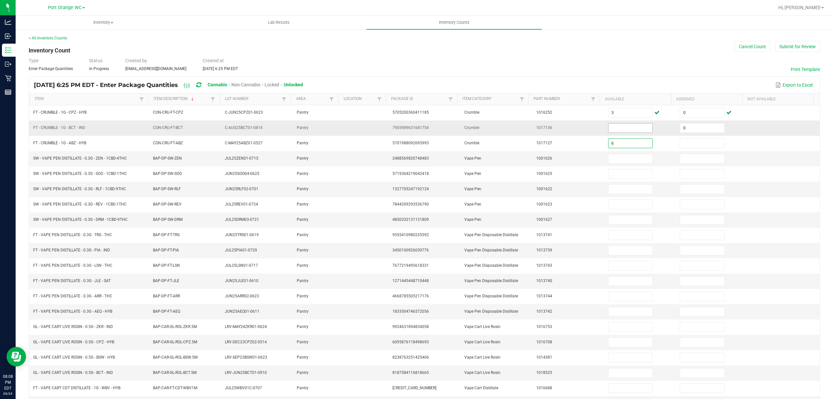
click at [625, 129] on input at bounding box center [631, 127] width 44 height 9
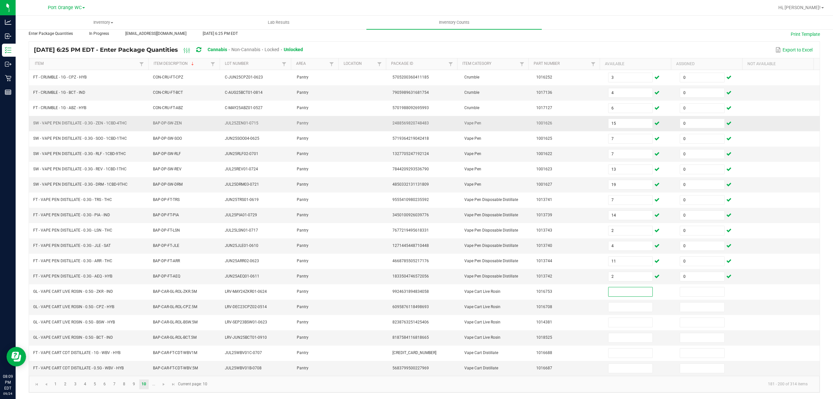
scroll to position [42, 0]
click at [163, 382] on span "Go to the next page" at bounding box center [163, 383] width 5 height 5
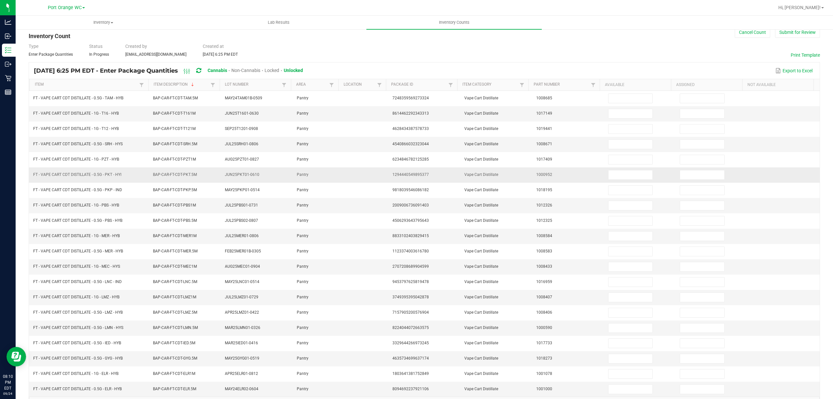
scroll to position [0, 0]
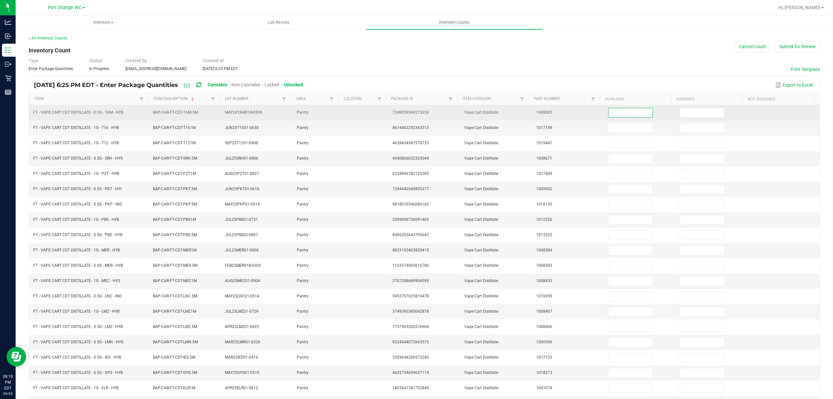
click at [612, 116] on input at bounding box center [631, 112] width 44 height 9
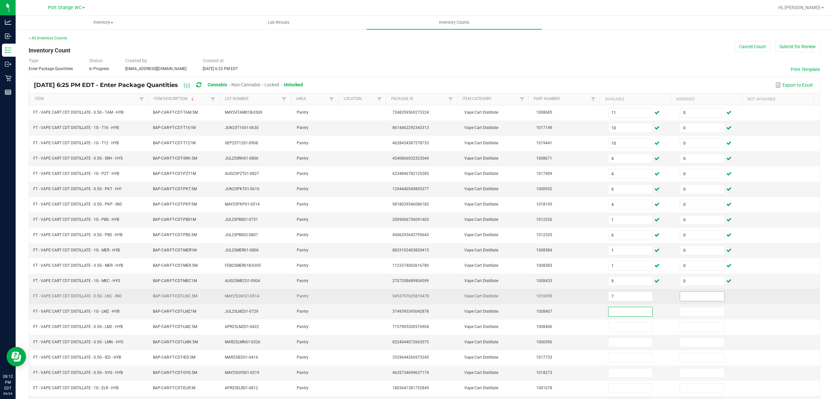
click at [687, 301] on input at bounding box center [702, 296] width 44 height 9
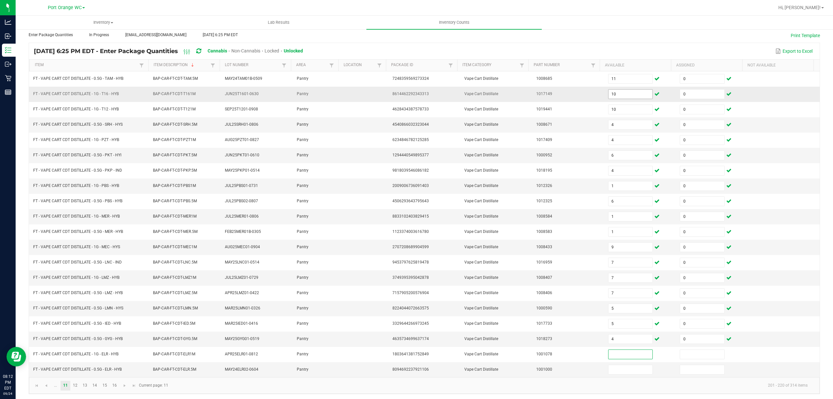
scroll to position [42, 0]
click at [76, 385] on link "12" at bounding box center [75, 384] width 9 height 10
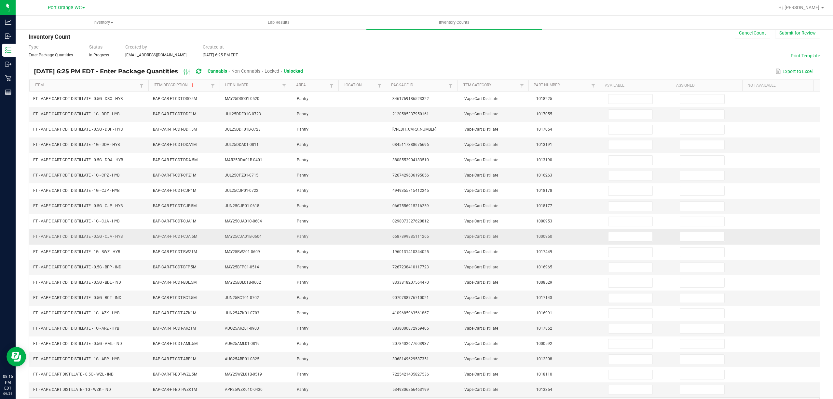
scroll to position [0, 0]
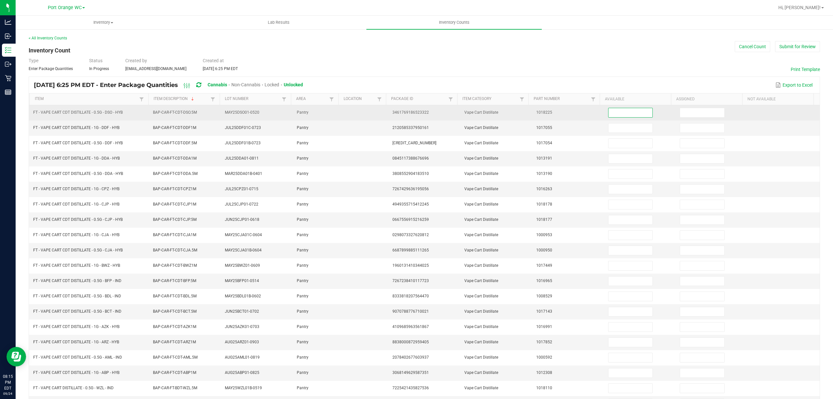
click at [622, 117] on input at bounding box center [631, 112] width 44 height 9
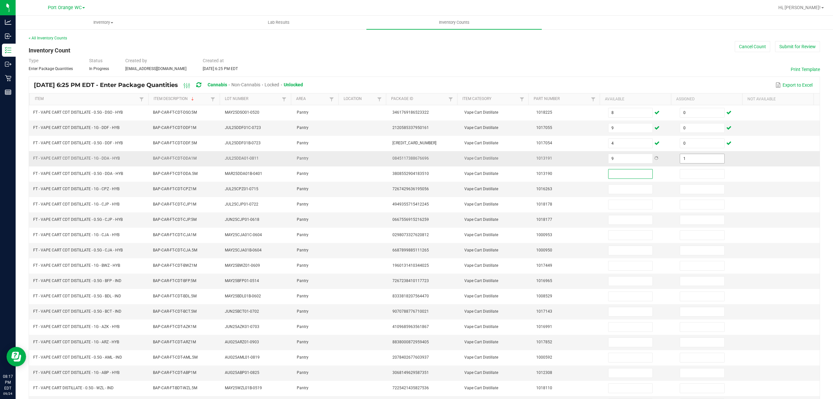
click at [687, 161] on input "1" at bounding box center [702, 158] width 44 height 9
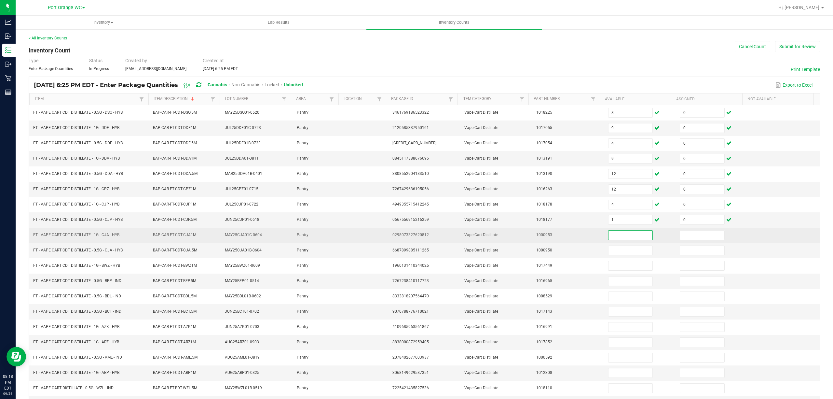
click at [604, 232] on td at bounding box center [640, 235] width 72 height 15
click at [625, 233] on td at bounding box center [640, 235] width 72 height 15
drag, startPoint x: 625, startPoint y: 235, endPoint x: 620, endPoint y: 238, distance: 5.6
click at [624, 235] on input at bounding box center [631, 234] width 44 height 9
click at [620, 238] on input at bounding box center [631, 234] width 44 height 9
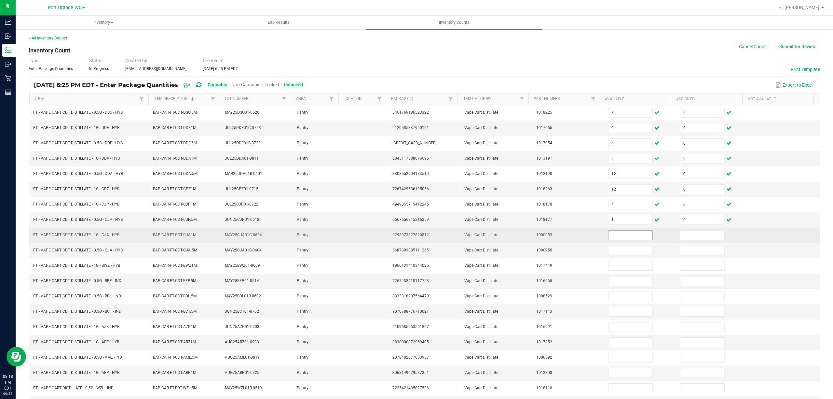
click at [620, 238] on input at bounding box center [631, 234] width 44 height 9
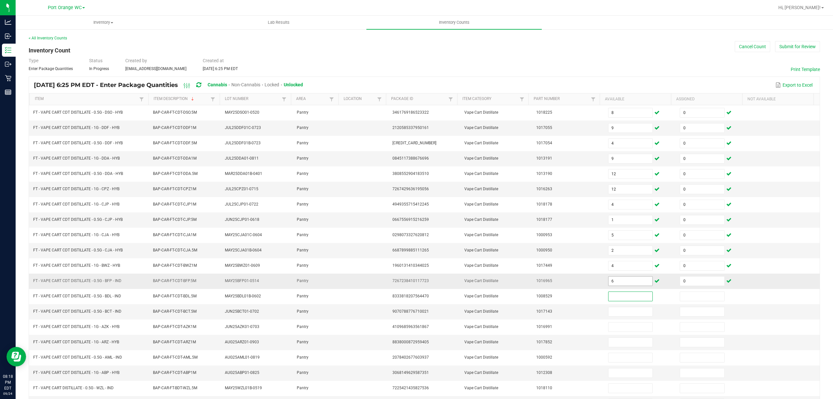
click at [616, 283] on input "6" at bounding box center [631, 280] width 44 height 9
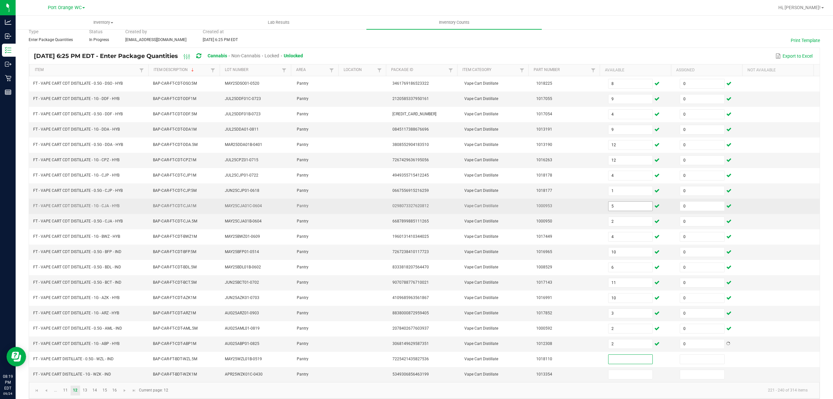
scroll to position [42, 0]
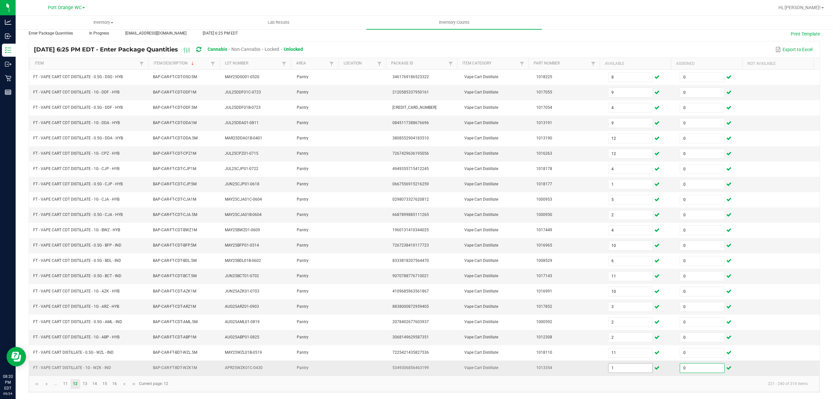
click at [624, 369] on input "1" at bounding box center [631, 367] width 44 height 9
click at [88, 386] on link "13" at bounding box center [84, 384] width 9 height 10
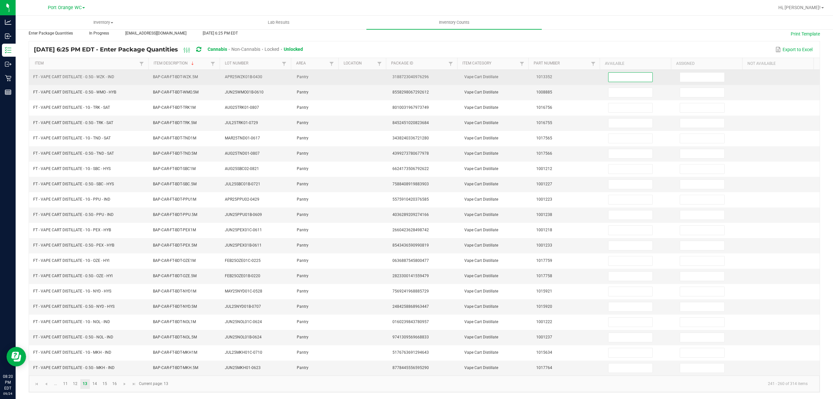
click at [622, 73] on input at bounding box center [631, 77] width 44 height 9
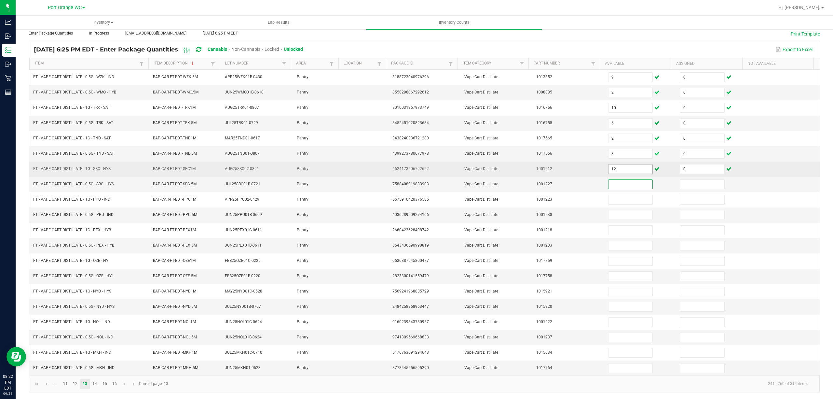
click at [618, 164] on input "12" at bounding box center [631, 168] width 44 height 9
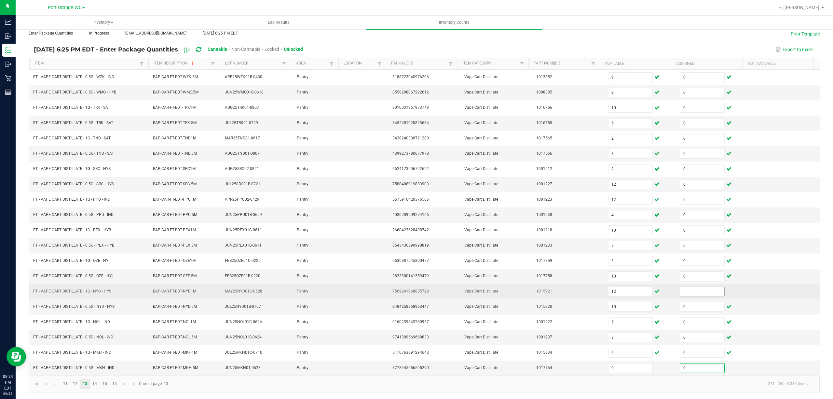
click at [698, 290] on input at bounding box center [702, 291] width 44 height 9
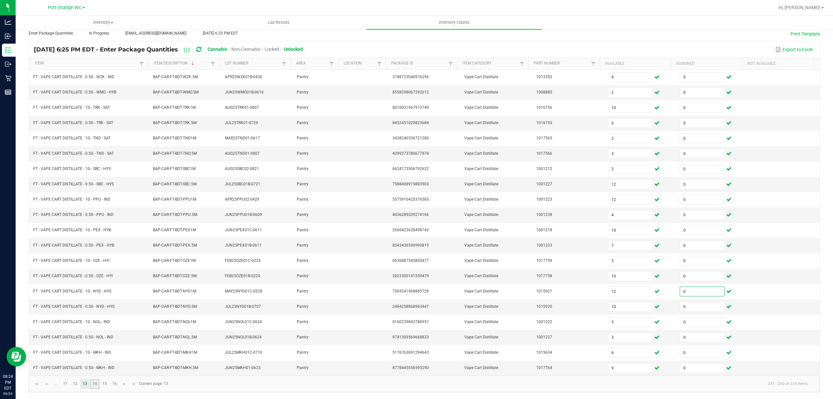
click at [94, 379] on link "14" at bounding box center [94, 384] width 9 height 10
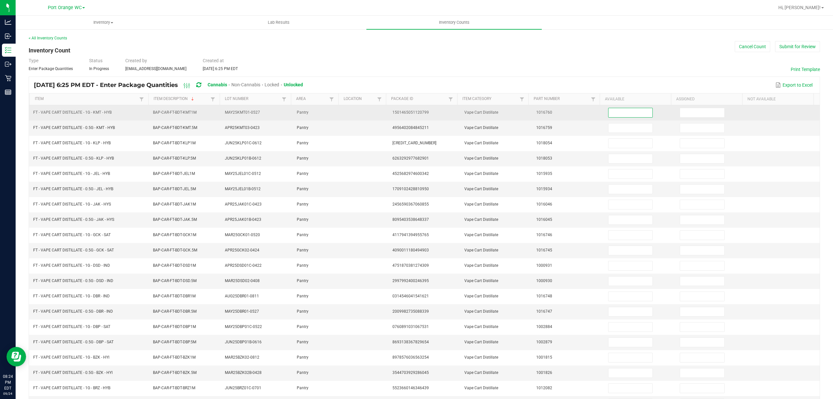
click at [612, 115] on input at bounding box center [631, 112] width 44 height 9
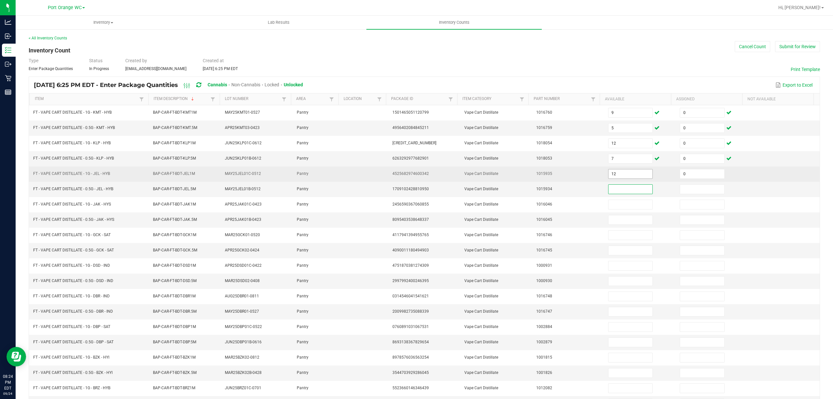
click at [615, 174] on input "12" at bounding box center [631, 173] width 44 height 9
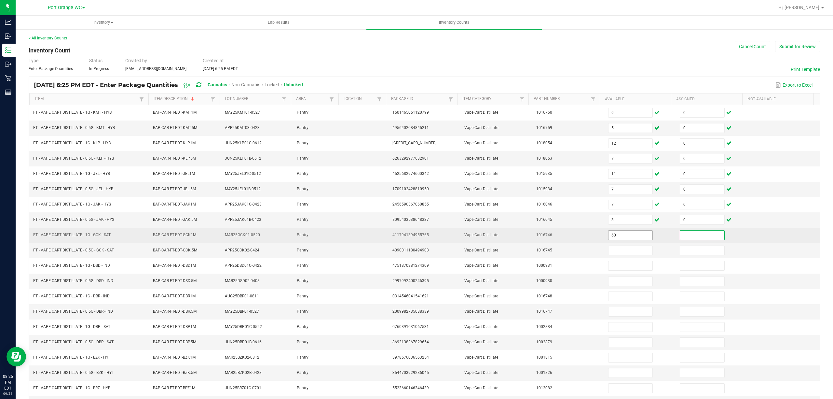
click at [636, 240] on input "60" at bounding box center [631, 234] width 44 height 9
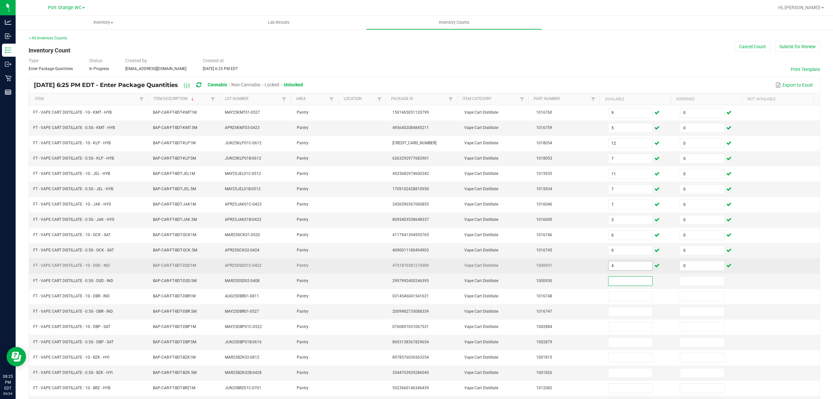
click at [626, 270] on input "4" at bounding box center [631, 265] width 44 height 9
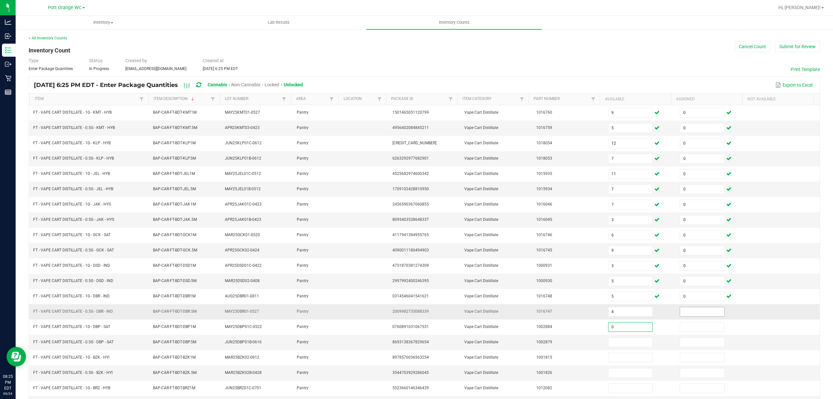
click at [690, 316] on input at bounding box center [702, 311] width 44 height 9
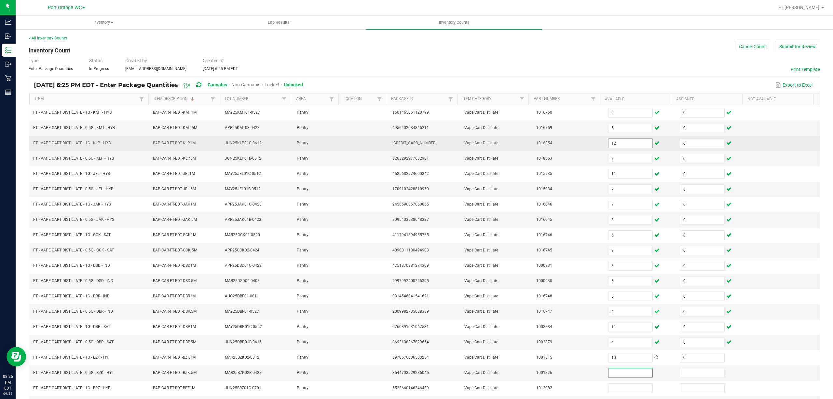
scroll to position [42, 0]
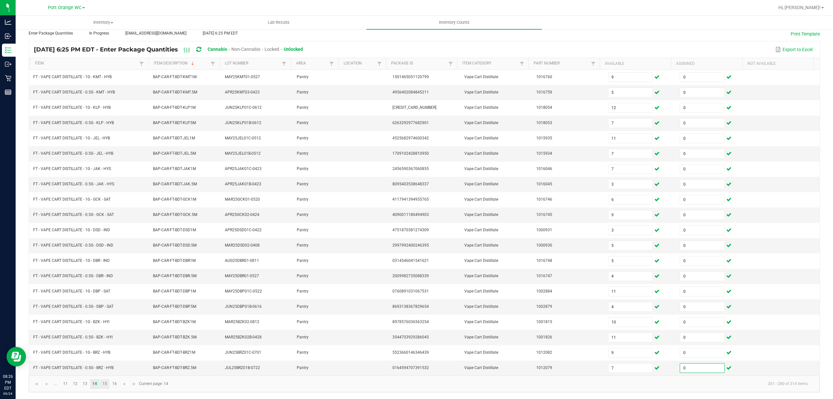
click at [103, 388] on kendo-pager "... 11 12 13 14 15 16 261 - 280 of 314 items Current page: 14" at bounding box center [424, 383] width 791 height 17
click at [104, 387] on link "15" at bounding box center [104, 384] width 9 height 10
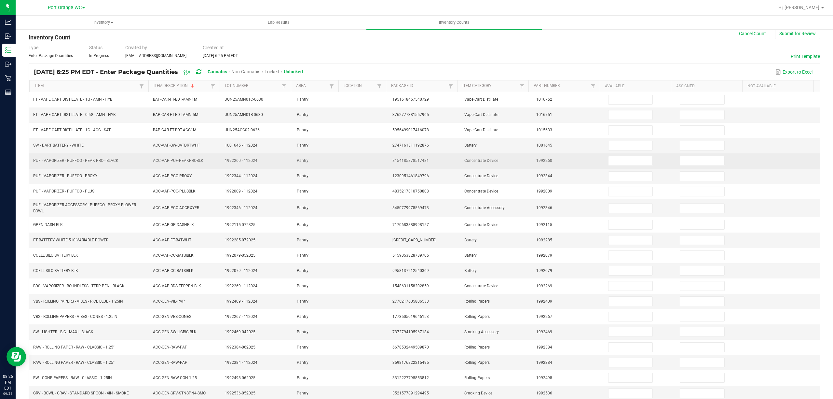
scroll to position [0, 0]
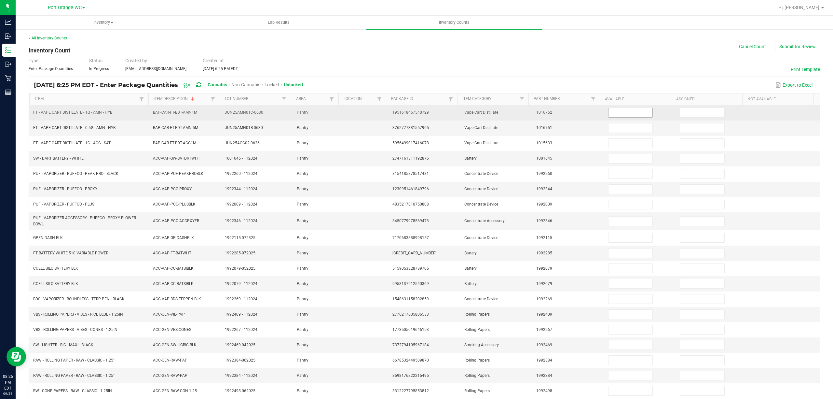
click at [618, 108] on span at bounding box center [630, 113] width 45 height 10
click at [615, 113] on input at bounding box center [631, 112] width 44 height 9
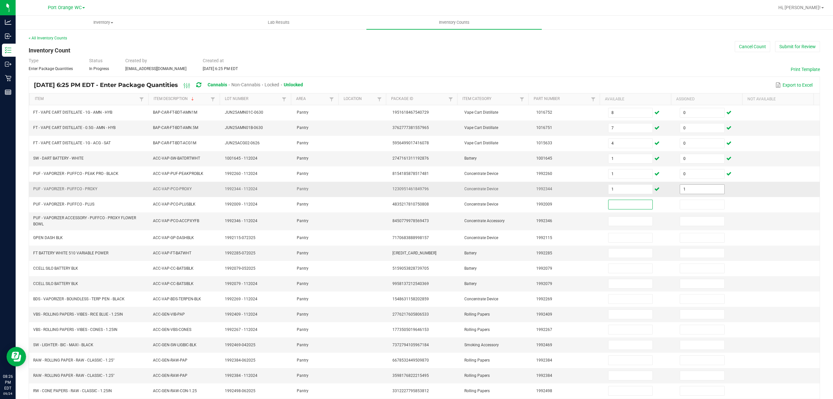
click at [688, 190] on input "1" at bounding box center [702, 189] width 44 height 9
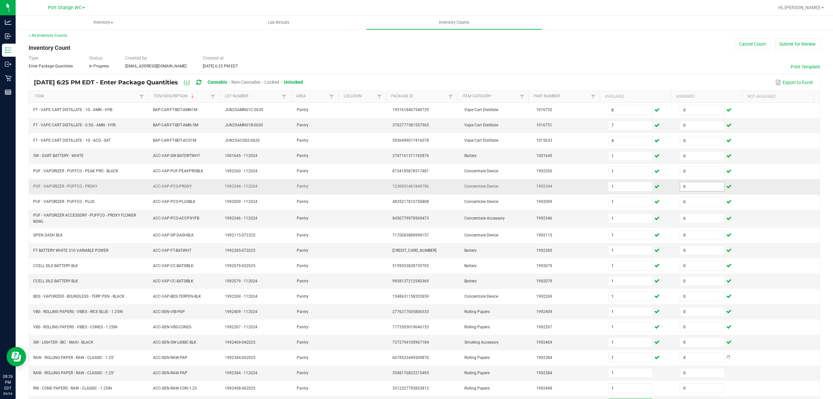
scroll to position [45, 0]
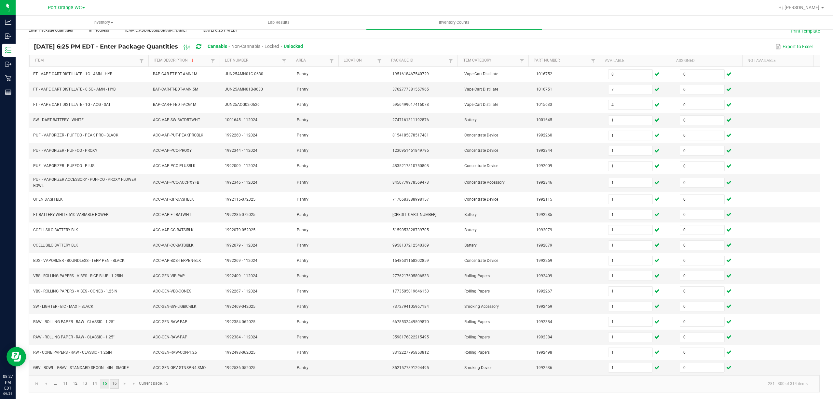
click at [115, 384] on link "16" at bounding box center [114, 384] width 9 height 10
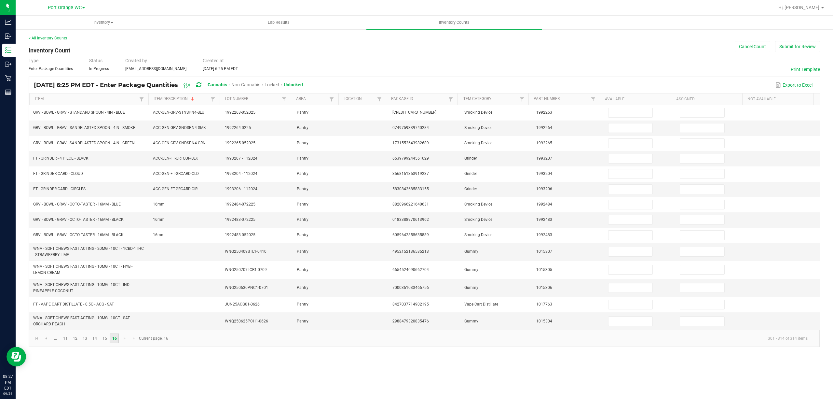
scroll to position [0, 0]
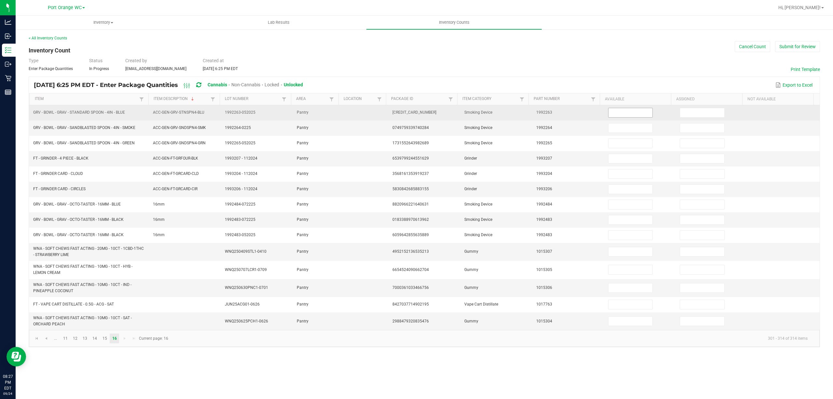
click at [624, 118] on span at bounding box center [630, 113] width 45 height 10
click at [624, 117] on input at bounding box center [631, 112] width 44 height 9
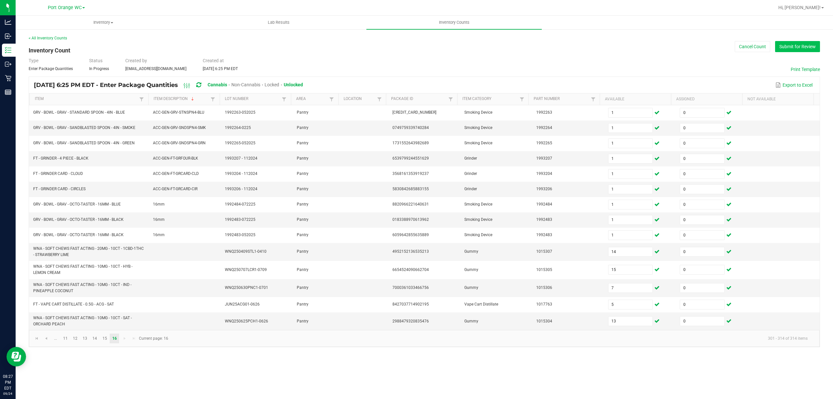
drag, startPoint x: 799, startPoint y: 44, endPoint x: 802, endPoint y: 42, distance: 3.4
click at [802, 42] on button "Submit for Review" at bounding box center [797, 46] width 45 height 11
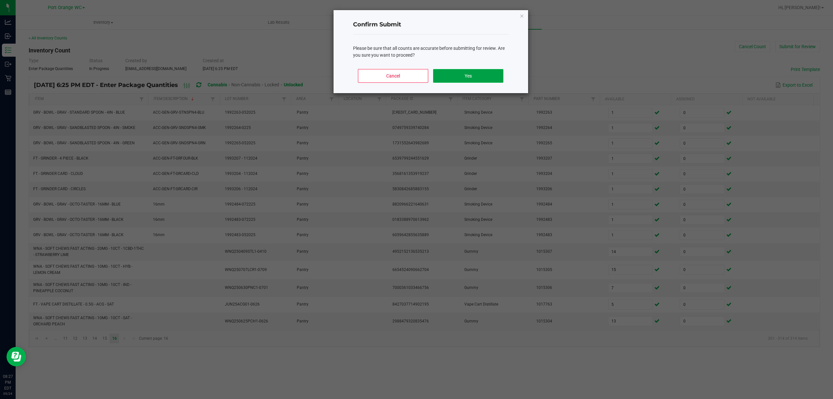
click at [483, 73] on button "Yes" at bounding box center [468, 76] width 70 height 14
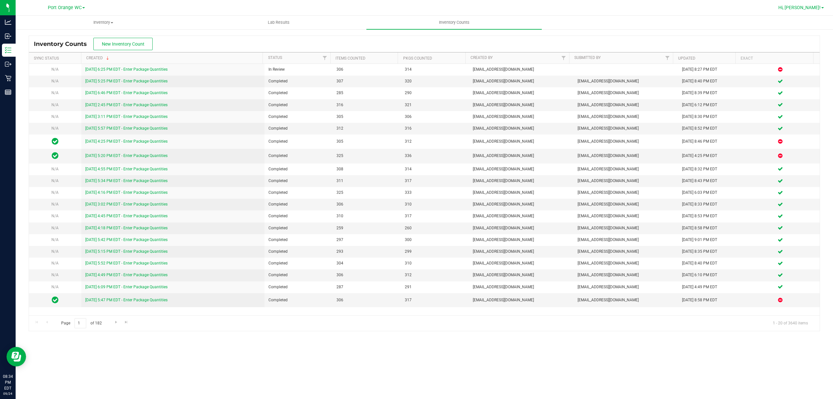
click at [813, 5] on span "Hi, [PERSON_NAME]!" at bounding box center [800, 7] width 42 height 5
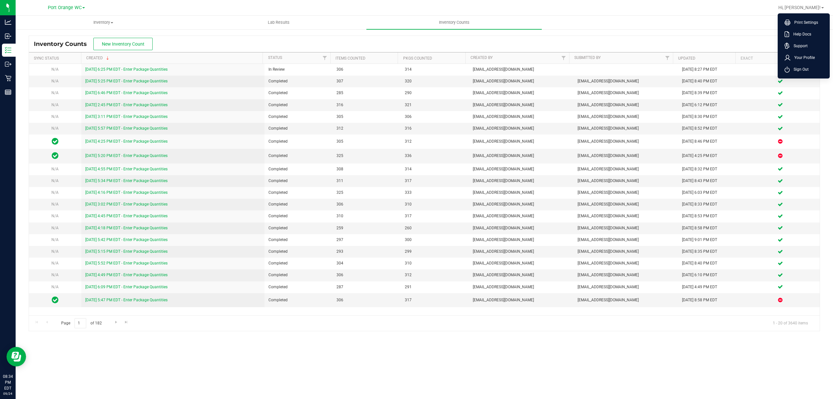
drag, startPoint x: 819, startPoint y: 66, endPoint x: 816, endPoint y: 66, distance: 3.3
click at [818, 66] on li "Sign Out" at bounding box center [804, 69] width 49 height 12
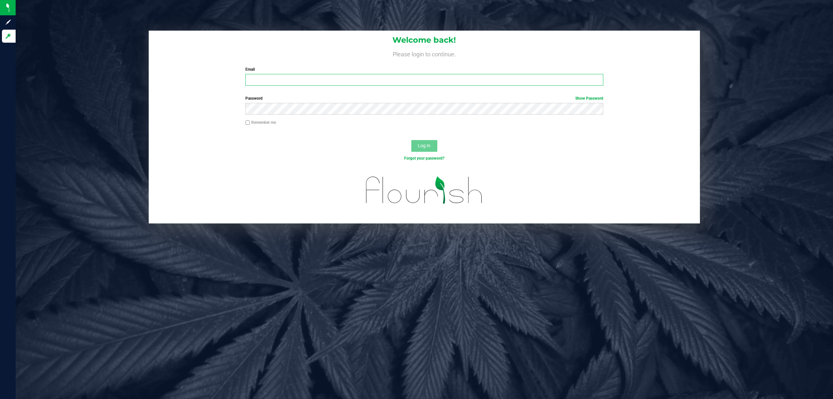
drag, startPoint x: 479, startPoint y: 78, endPoint x: 485, endPoint y: 74, distance: 6.8
click at [480, 78] on input "Email" at bounding box center [424, 80] width 358 height 12
click at [411, 140] on button "Log In" at bounding box center [424, 146] width 26 height 12
